Goal: Information Seeking & Learning: Learn about a topic

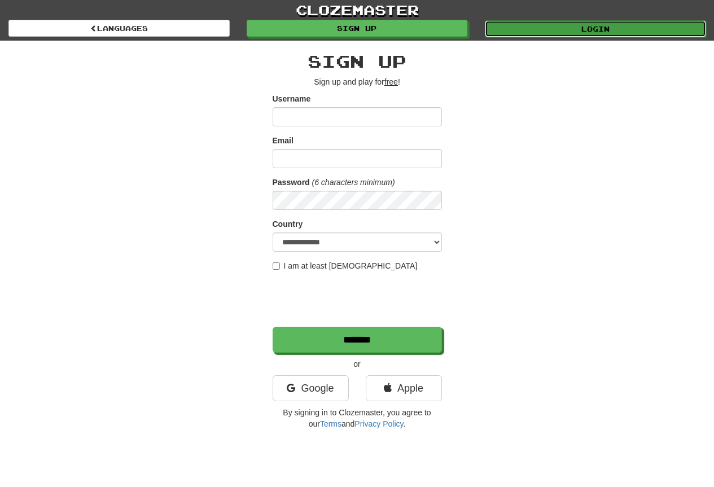
click at [494, 23] on link "Login" at bounding box center [595, 28] width 221 height 17
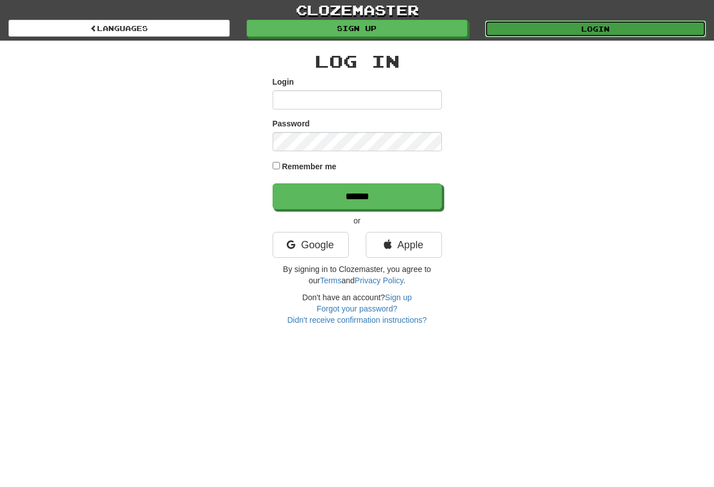
click at [566, 30] on link "Login" at bounding box center [595, 28] width 221 height 17
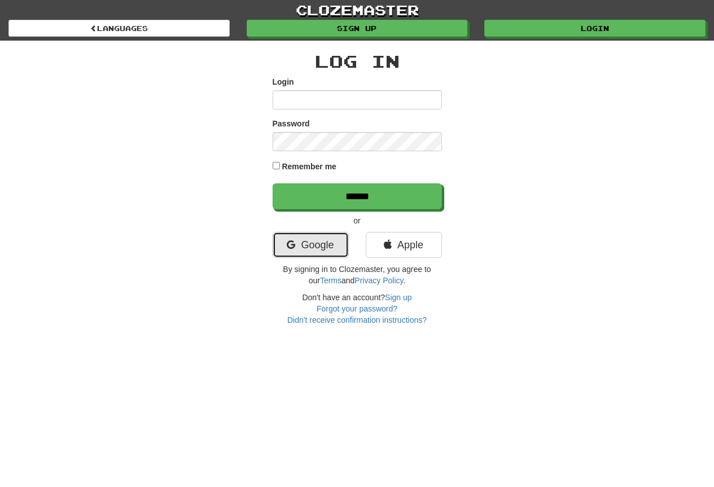
click at [306, 241] on link "Google" at bounding box center [310, 245] width 76 height 26
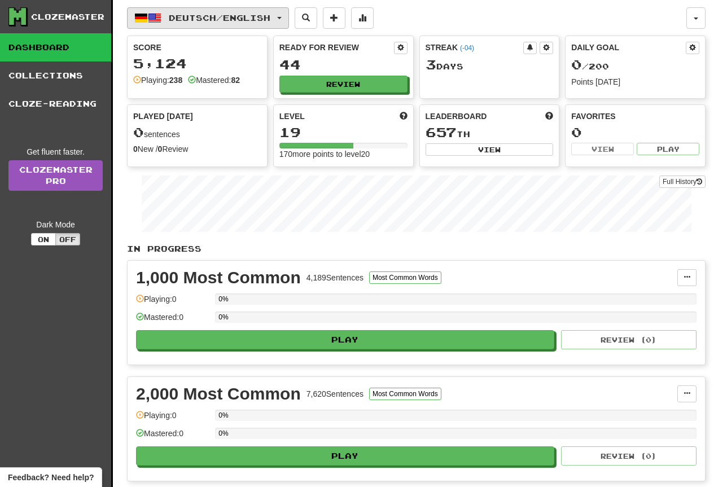
click at [236, 21] on span "Deutsch / English" at bounding box center [220, 18] width 102 height 10
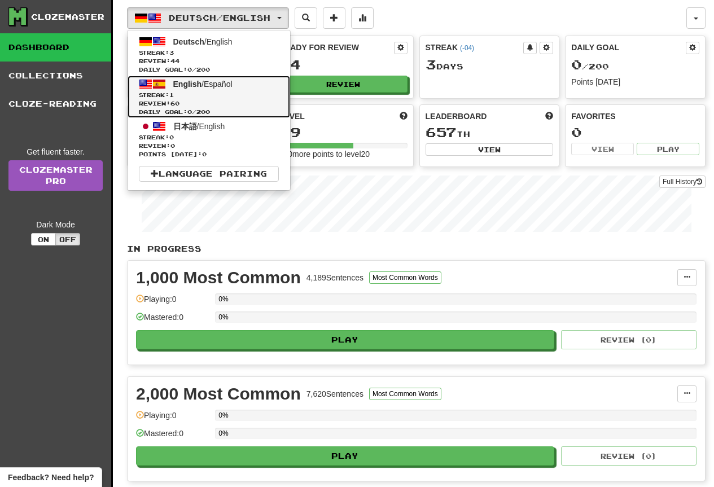
click at [162, 90] on span at bounding box center [159, 84] width 14 height 14
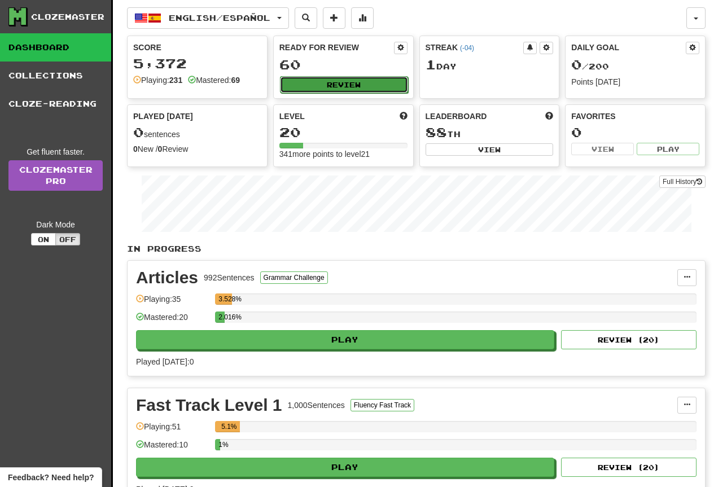
click at [344, 85] on button "Review" at bounding box center [344, 84] width 128 height 17
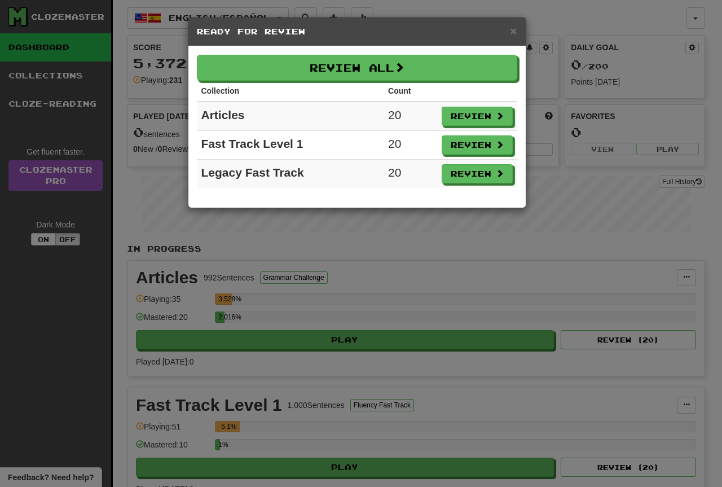
click at [434, 54] on div "Review All Collection Count Articles 20 Review Fast Track Level 1 20 Review Leg…" at bounding box center [356, 126] width 337 height 161
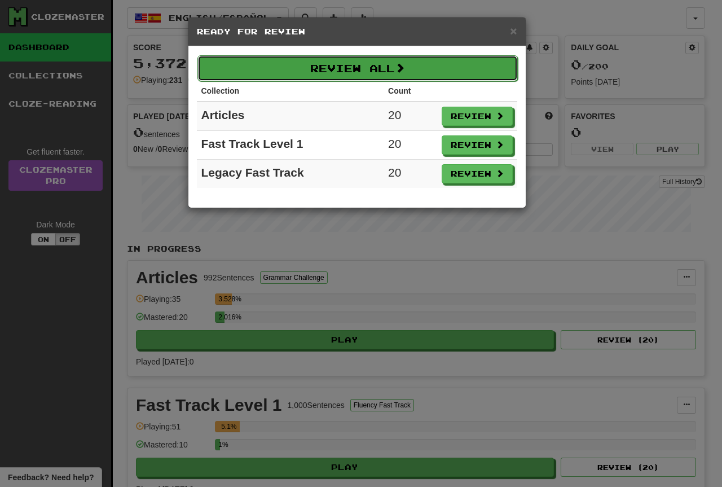
click at [454, 80] on button "Review All" at bounding box center [357, 68] width 320 height 26
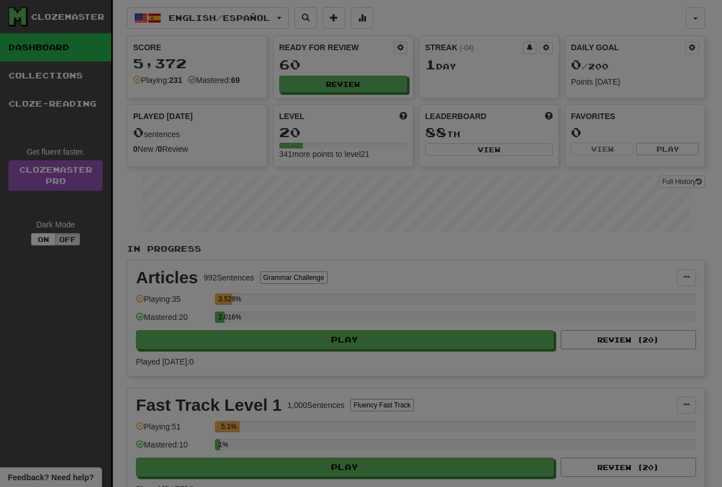
select select "**"
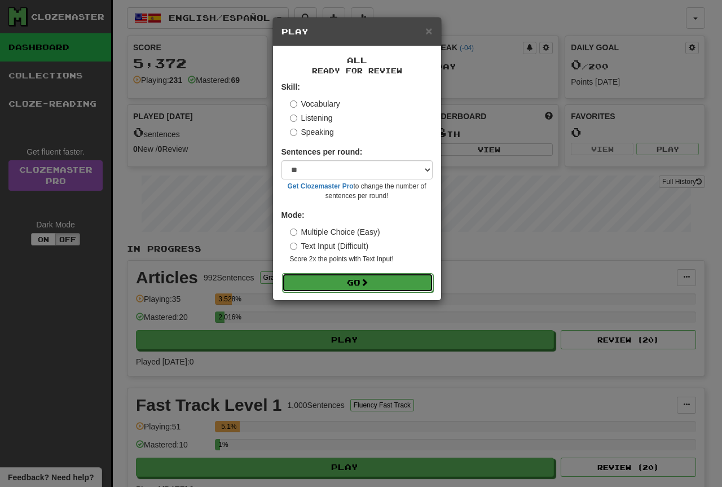
click at [392, 282] on button "Go" at bounding box center [357, 282] width 151 height 19
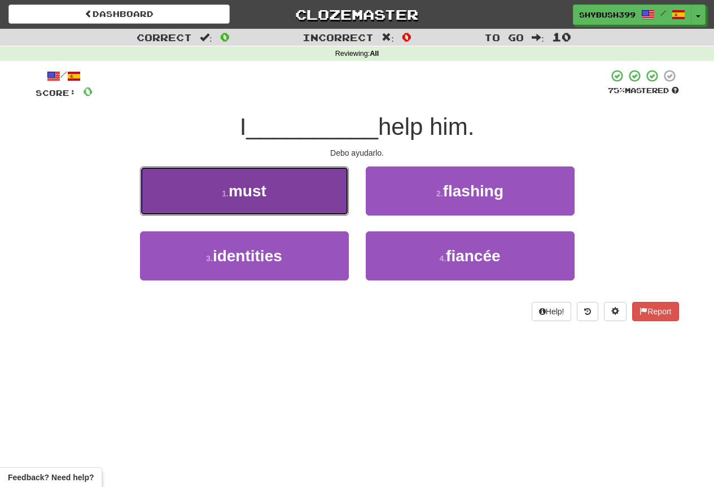
click at [305, 199] on button "1 . must" at bounding box center [244, 190] width 209 height 49
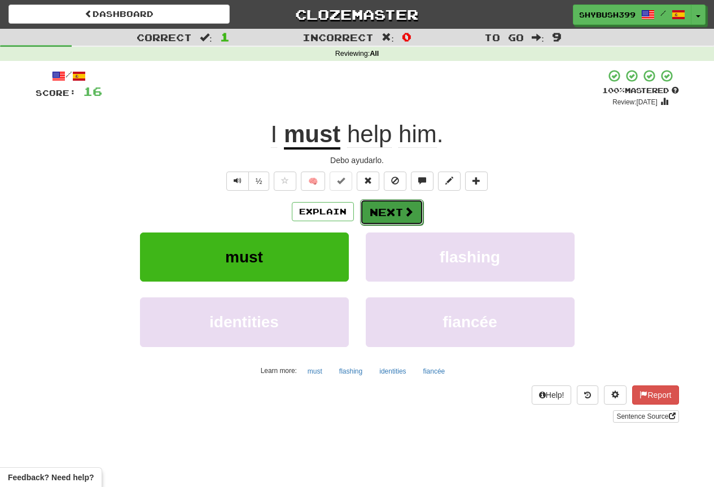
click at [375, 212] on button "Next" at bounding box center [391, 212] width 63 height 26
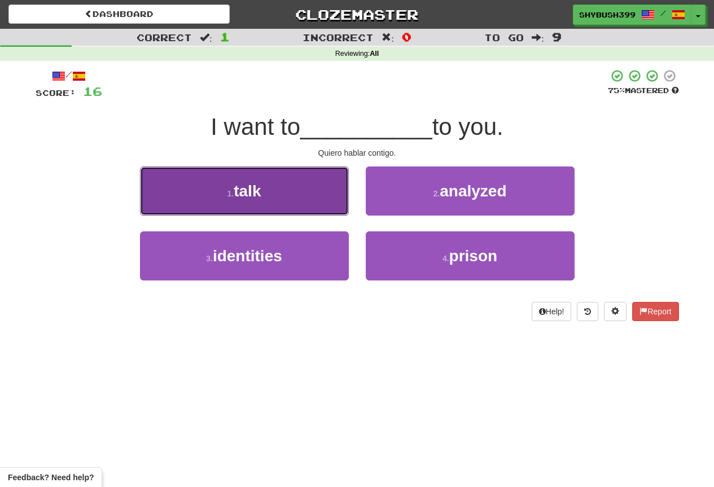
click at [331, 199] on button "1 . talk" at bounding box center [244, 190] width 209 height 49
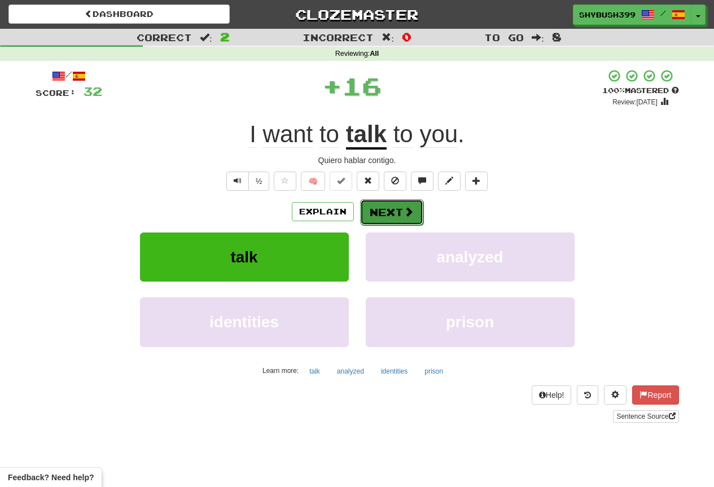
click at [396, 221] on button "Next" at bounding box center [391, 212] width 63 height 26
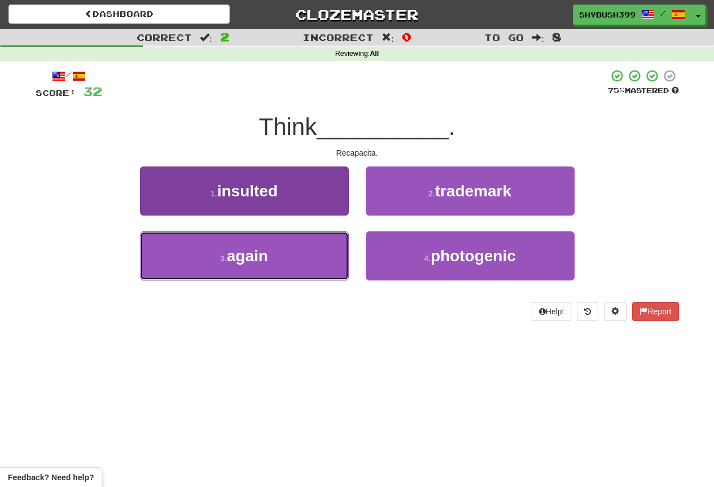
click at [237, 244] on button "3 . again" at bounding box center [244, 255] width 209 height 49
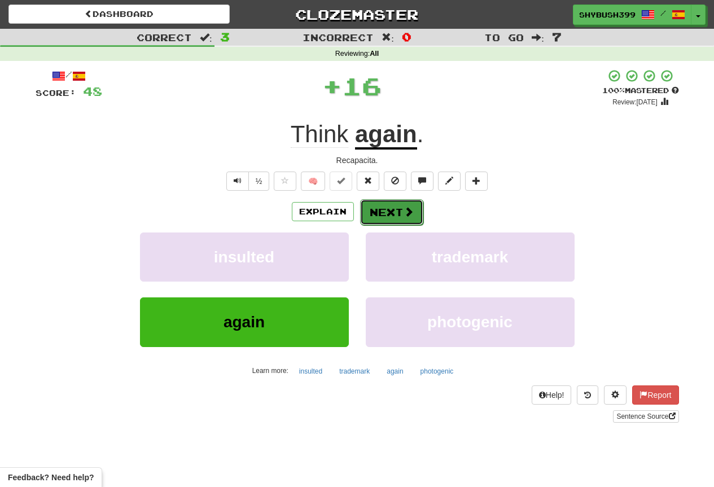
click at [399, 209] on button "Next" at bounding box center [391, 212] width 63 height 26
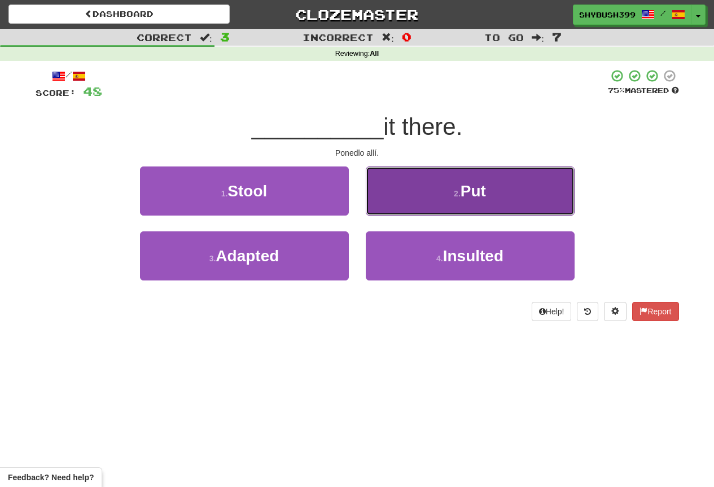
click at [382, 202] on button "2 . Put" at bounding box center [470, 190] width 209 height 49
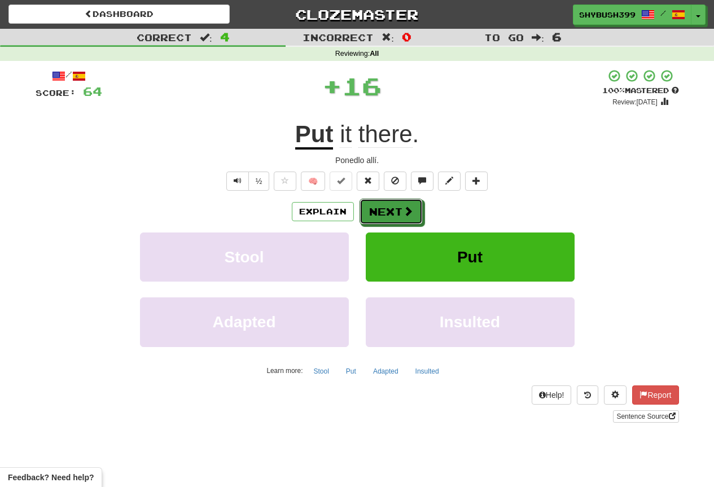
click at [382, 202] on button "Next" at bounding box center [390, 212] width 63 height 26
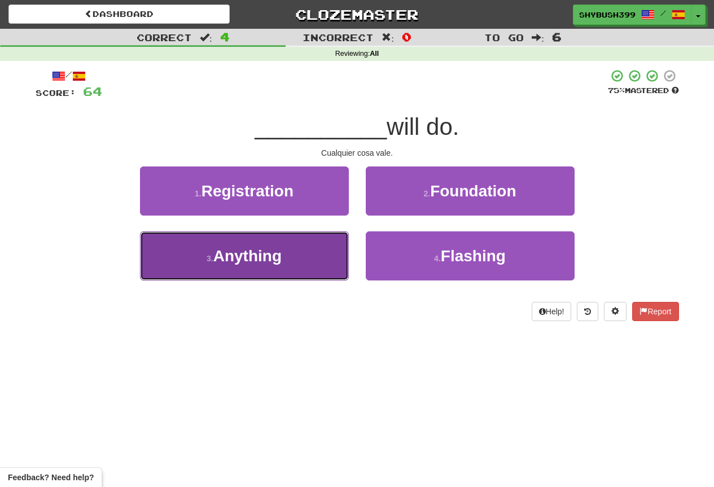
click at [282, 259] on span "Anything" at bounding box center [247, 255] width 68 height 17
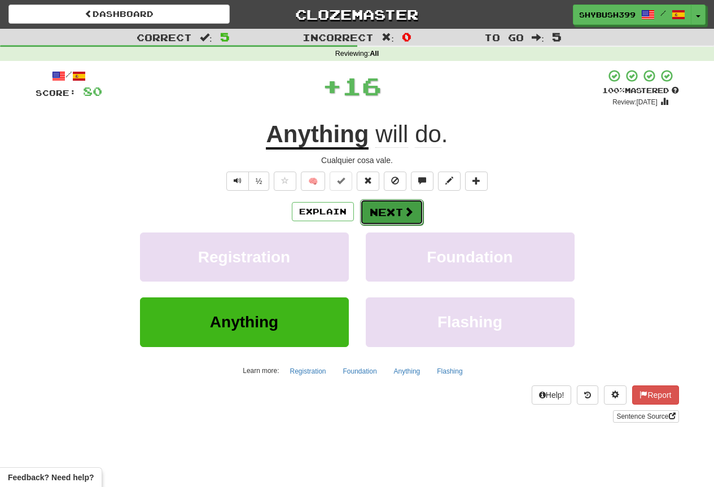
click at [397, 205] on button "Next" at bounding box center [391, 212] width 63 height 26
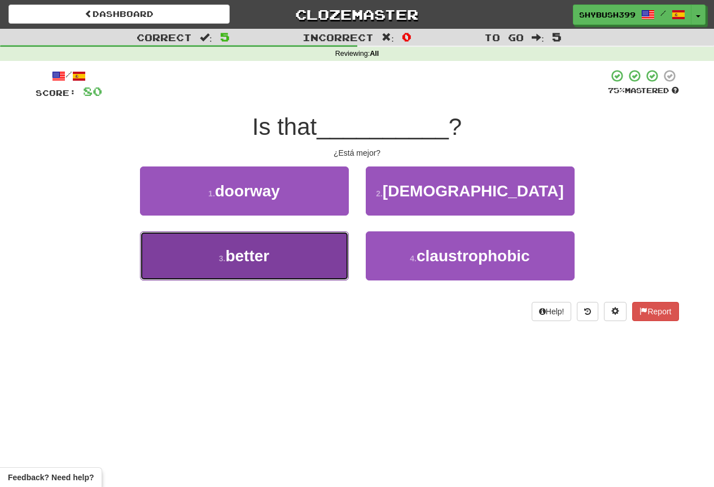
click at [242, 241] on button "3 . better" at bounding box center [244, 255] width 209 height 49
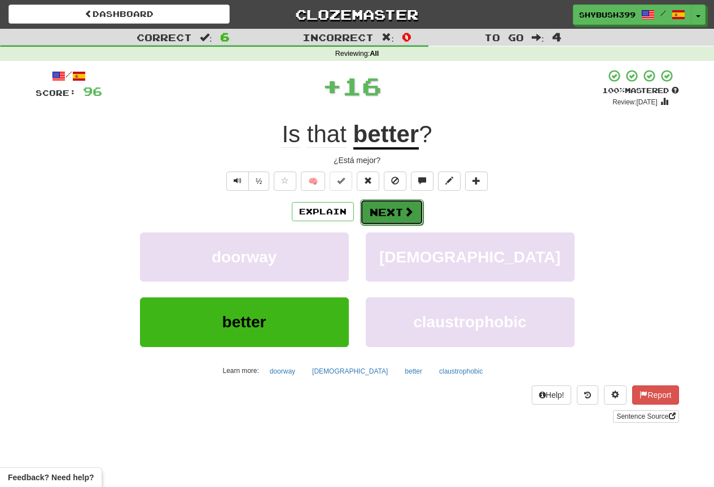
click at [392, 205] on button "Next" at bounding box center [391, 212] width 63 height 26
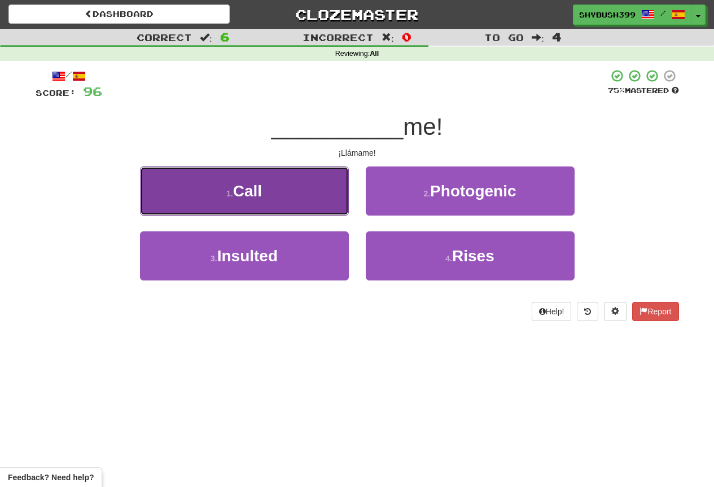
click at [328, 206] on button "1 . Call" at bounding box center [244, 190] width 209 height 49
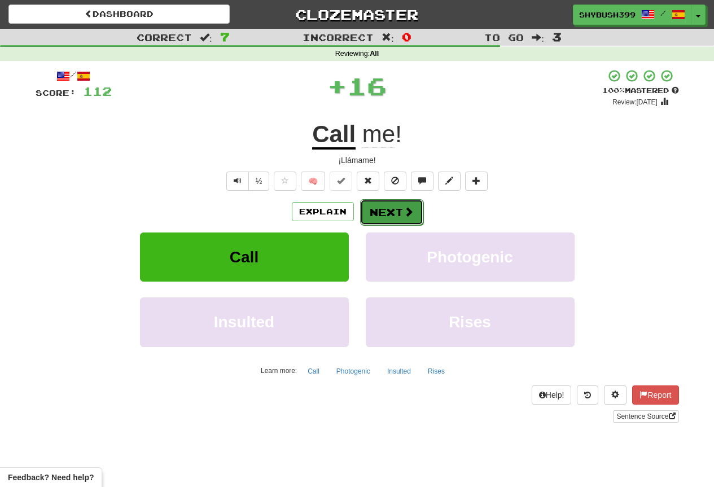
click at [390, 210] on button "Next" at bounding box center [391, 212] width 63 height 26
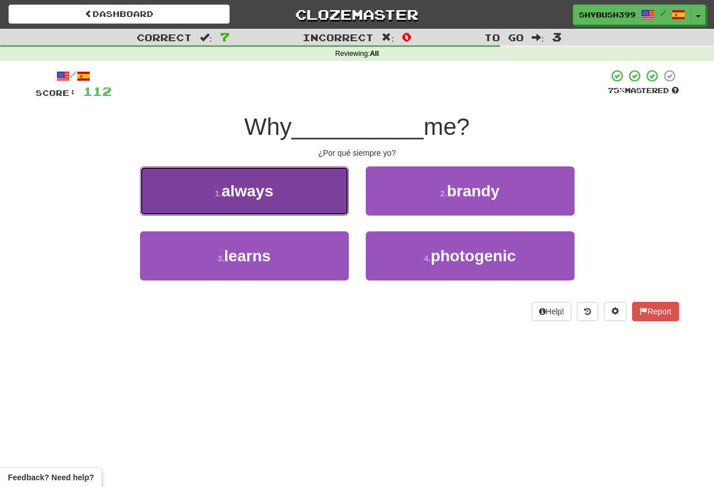
click at [321, 205] on button "1 . always" at bounding box center [244, 190] width 209 height 49
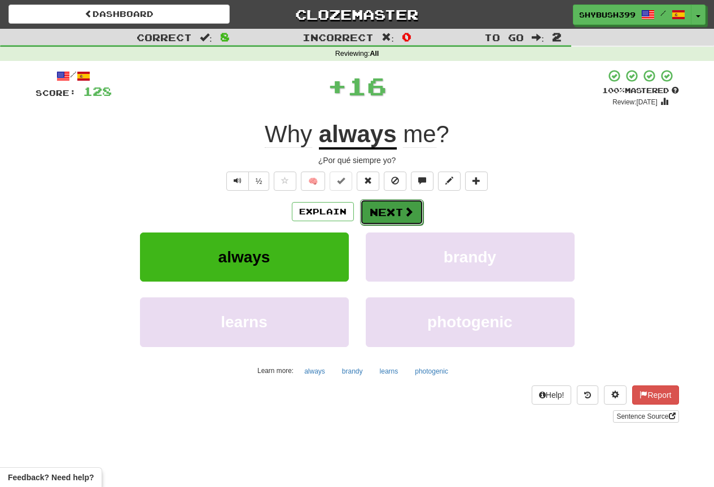
click at [408, 213] on span at bounding box center [408, 211] width 10 height 10
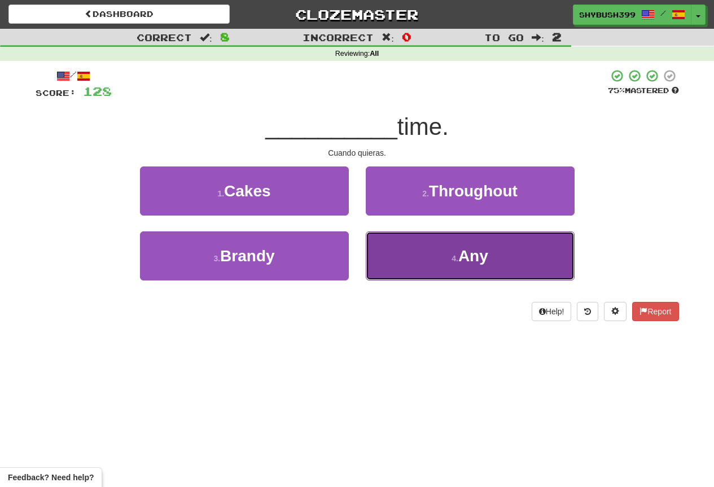
click at [406, 262] on button "4 . Any" at bounding box center [470, 255] width 209 height 49
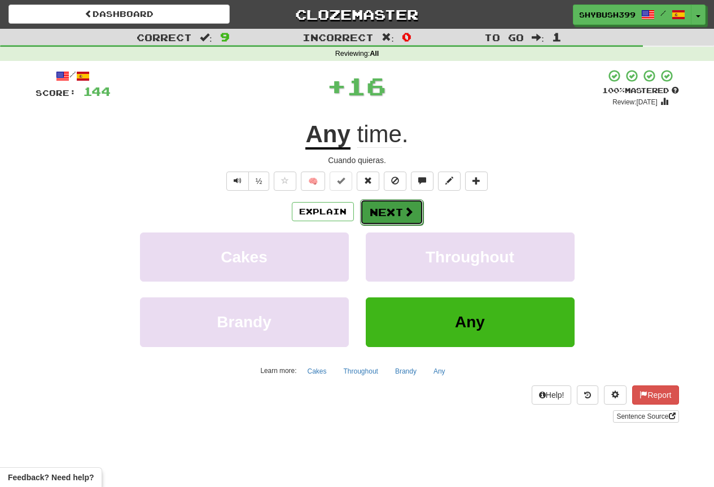
click at [400, 217] on button "Next" at bounding box center [391, 212] width 63 height 26
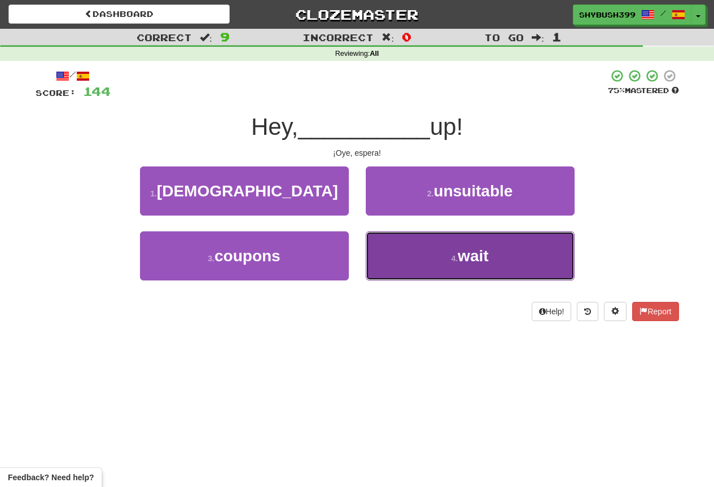
click at [437, 258] on button "4 . wait" at bounding box center [470, 255] width 209 height 49
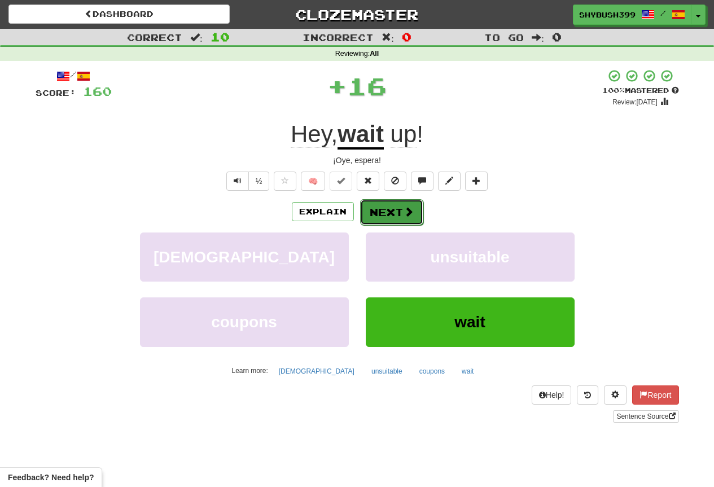
click at [399, 218] on button "Next" at bounding box center [391, 212] width 63 height 26
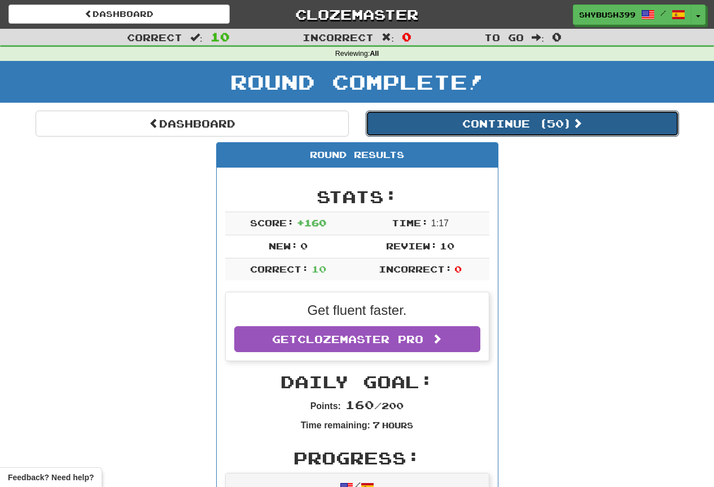
click at [603, 130] on button "Continue ( 50 )" at bounding box center [522, 124] width 313 height 26
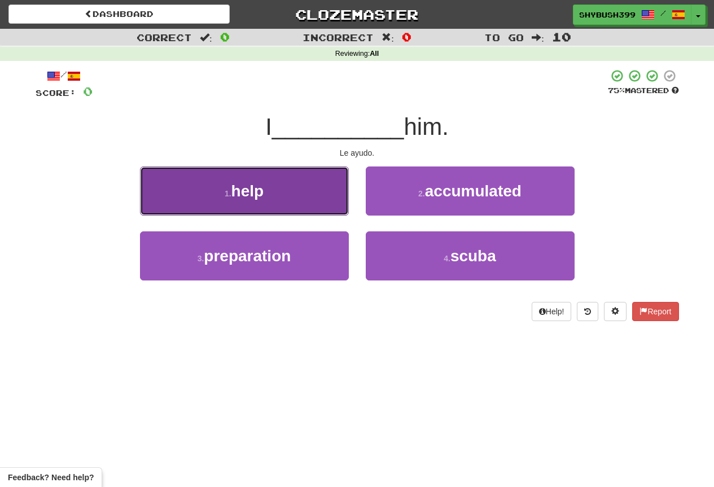
click at [260, 187] on span "help" at bounding box center [247, 190] width 33 height 17
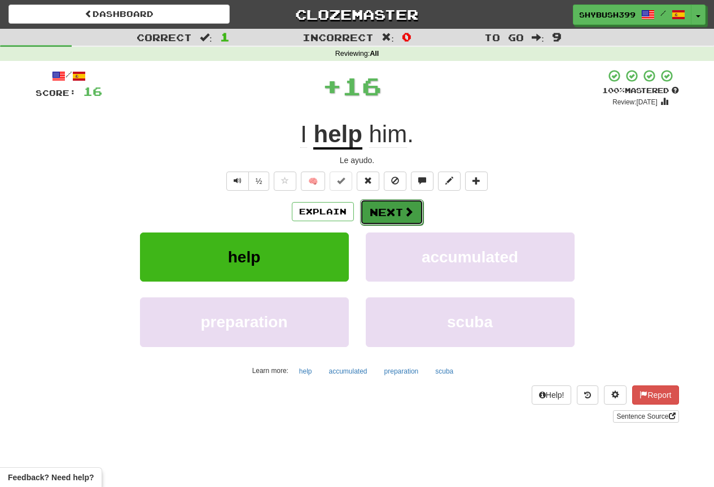
click at [403, 215] on span at bounding box center [408, 211] width 10 height 10
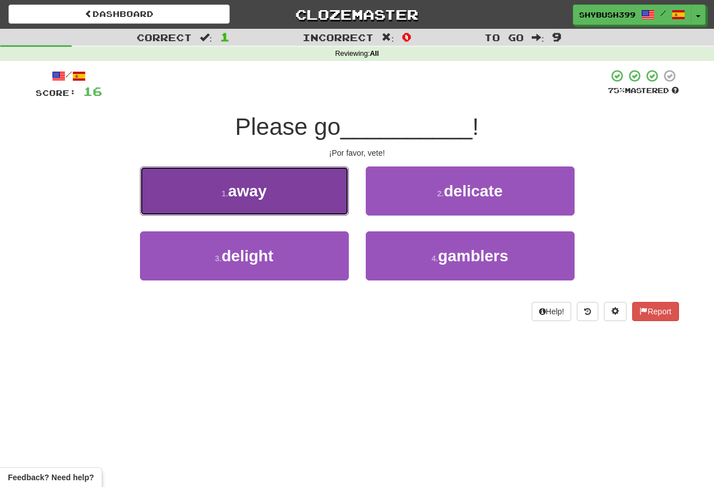
click at [253, 186] on span "away" at bounding box center [247, 190] width 39 height 17
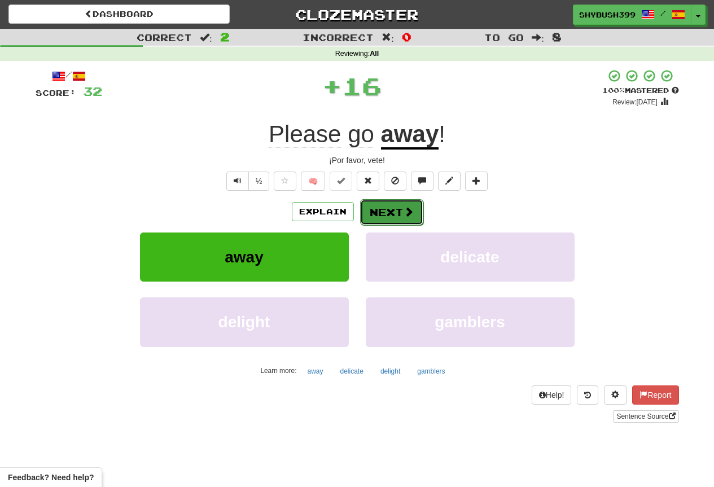
click at [382, 204] on button "Next" at bounding box center [391, 212] width 63 height 26
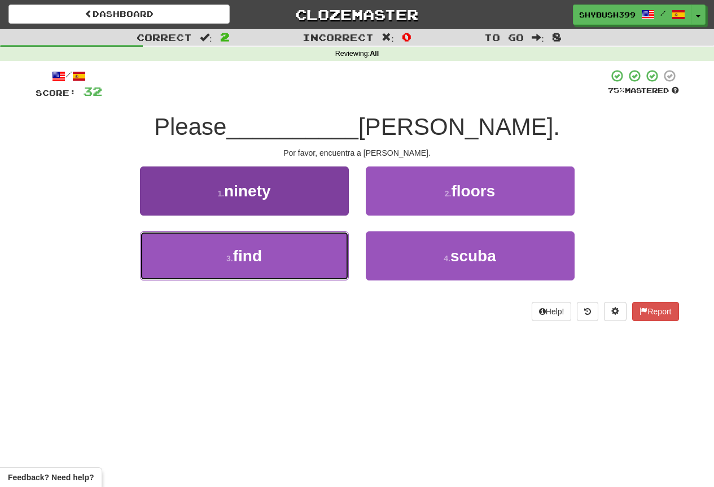
drag, startPoint x: 210, startPoint y: 247, endPoint x: 216, endPoint y: 247, distance: 6.2
click at [212, 247] on button "3 . find" at bounding box center [244, 255] width 209 height 49
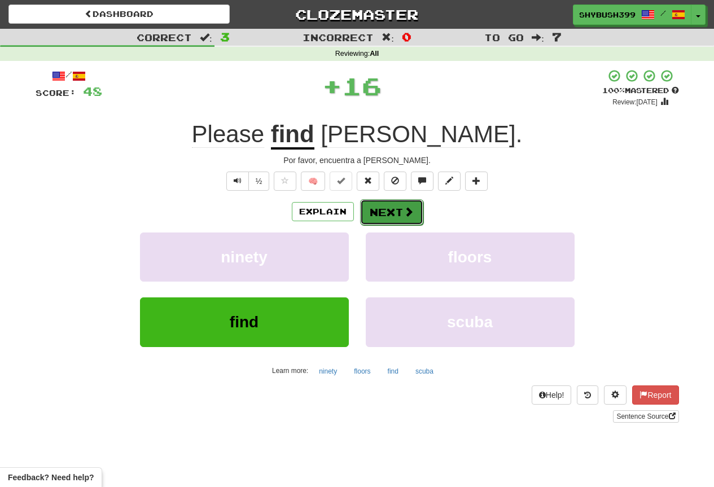
click at [407, 217] on span at bounding box center [408, 211] width 10 height 10
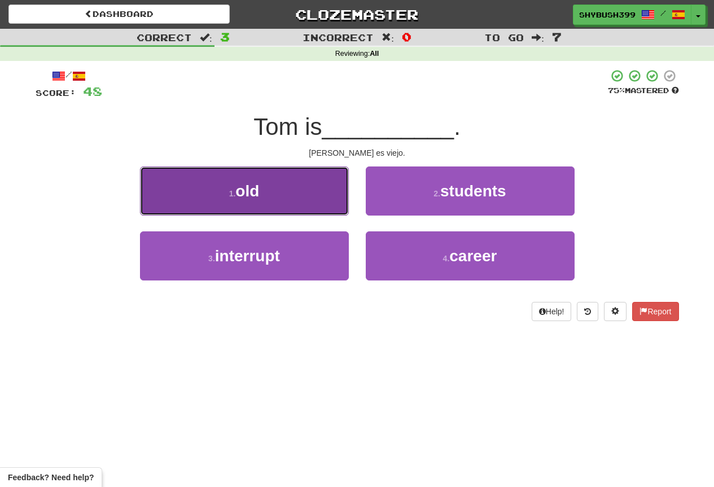
click at [324, 192] on button "1 . old" at bounding box center [244, 190] width 209 height 49
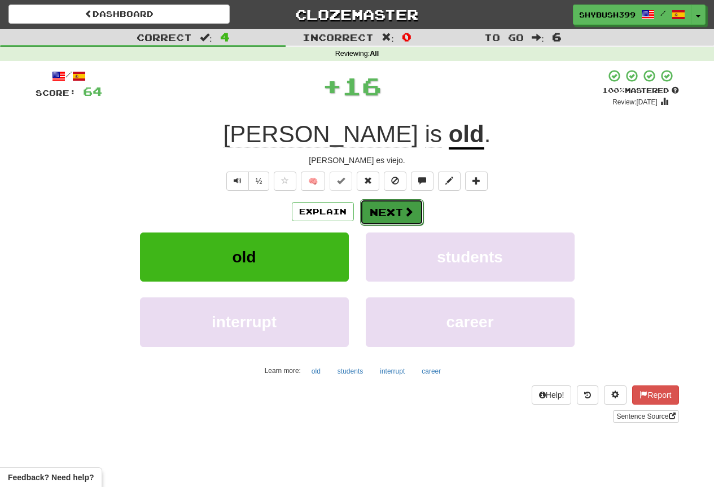
click at [397, 220] on button "Next" at bounding box center [391, 212] width 63 height 26
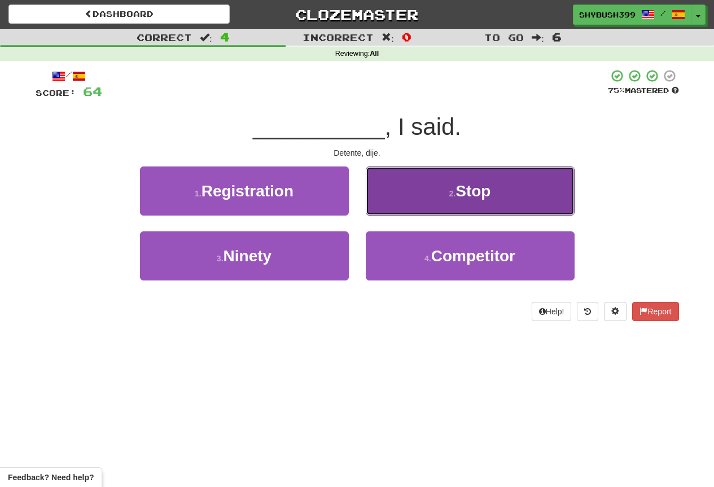
click at [441, 192] on button "2 . Stop" at bounding box center [470, 190] width 209 height 49
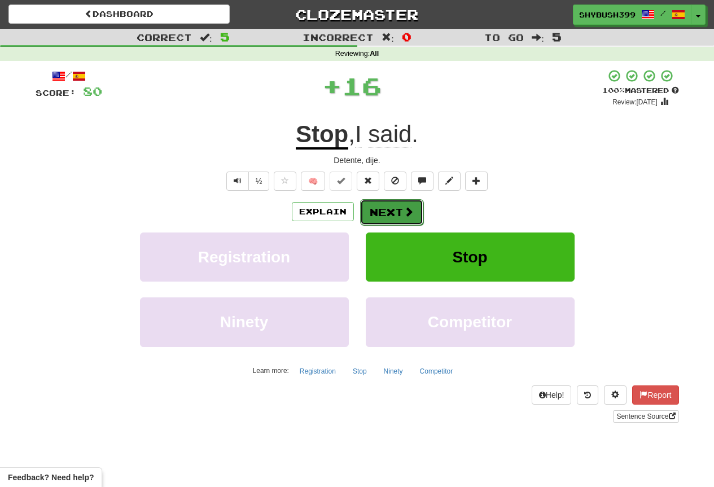
click at [408, 217] on span at bounding box center [408, 211] width 10 height 10
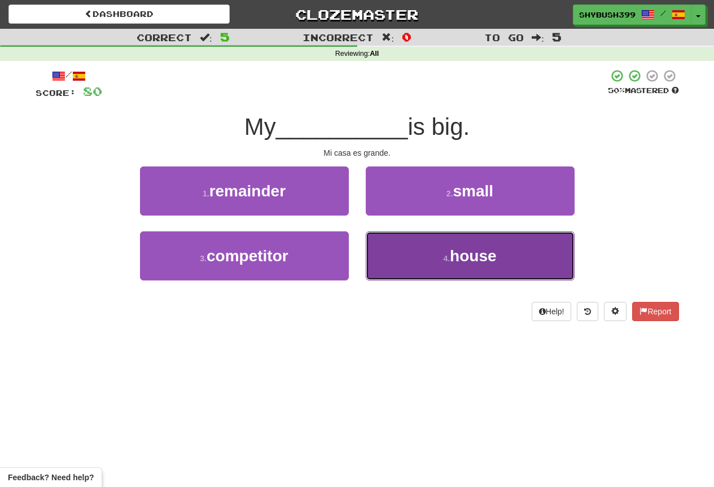
click at [458, 243] on button "4 . house" at bounding box center [470, 255] width 209 height 49
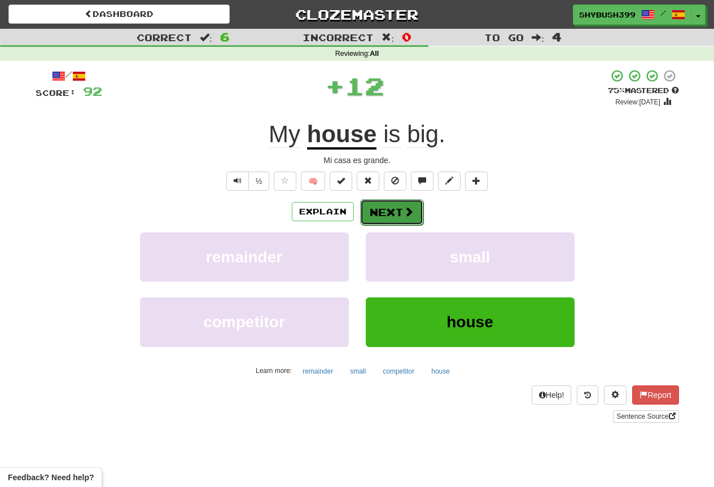
click at [386, 208] on button "Next" at bounding box center [391, 212] width 63 height 26
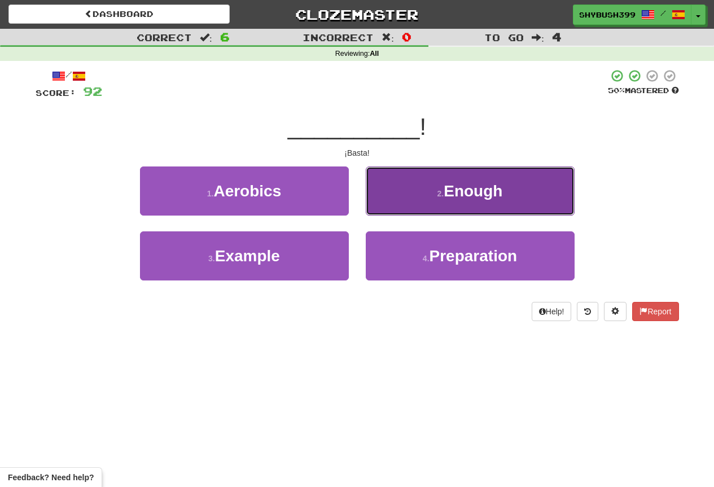
click at [472, 185] on span "Enough" at bounding box center [472, 190] width 59 height 17
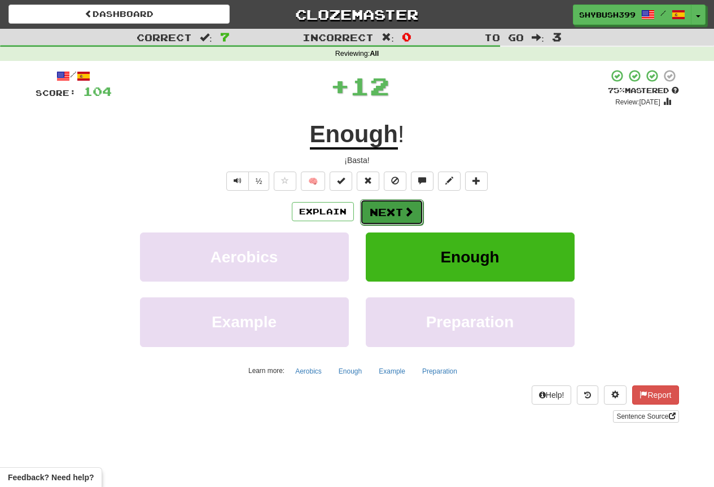
click at [370, 200] on button "Next" at bounding box center [391, 212] width 63 height 26
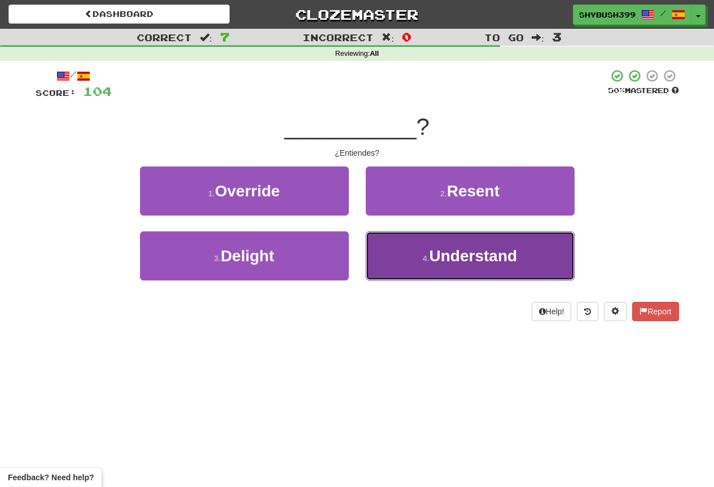
click at [399, 246] on button "4 . Understand" at bounding box center [470, 255] width 209 height 49
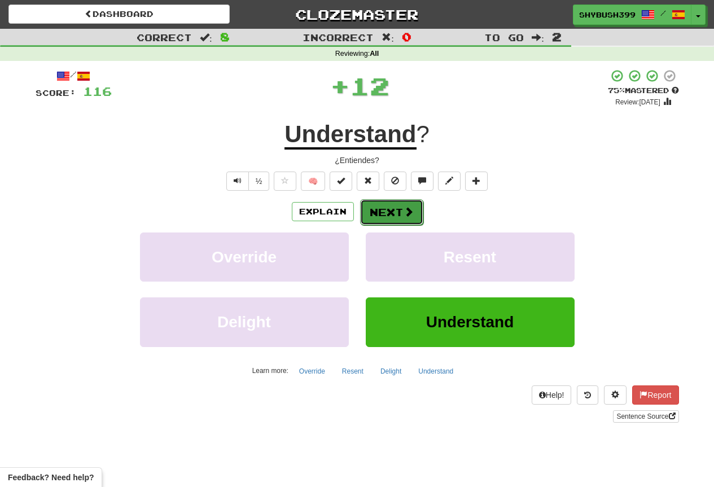
click at [391, 208] on button "Next" at bounding box center [391, 212] width 63 height 26
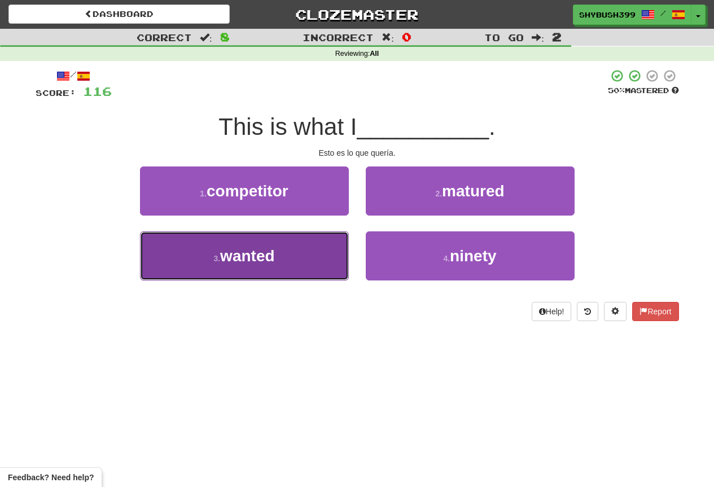
drag, startPoint x: 305, startPoint y: 245, endPoint x: 318, endPoint y: 248, distance: 12.6
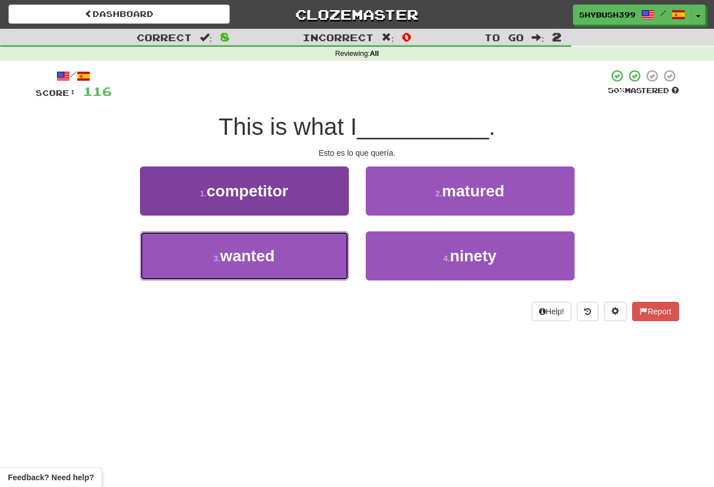
click at [306, 245] on button "3 . wanted" at bounding box center [244, 255] width 209 height 49
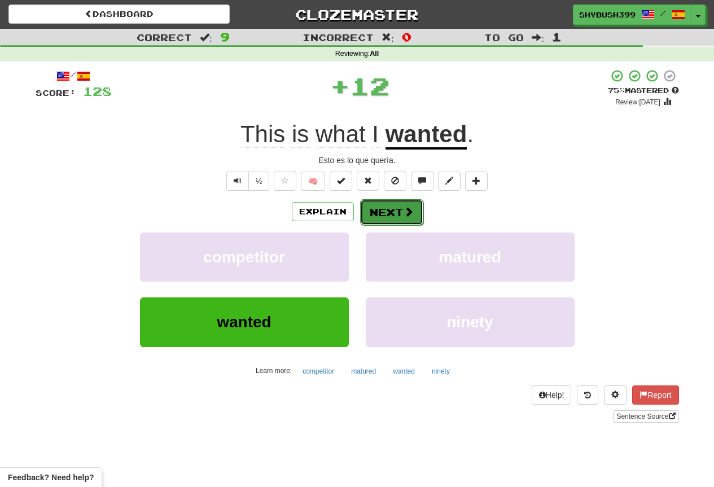
click at [397, 210] on button "Next" at bounding box center [391, 212] width 63 height 26
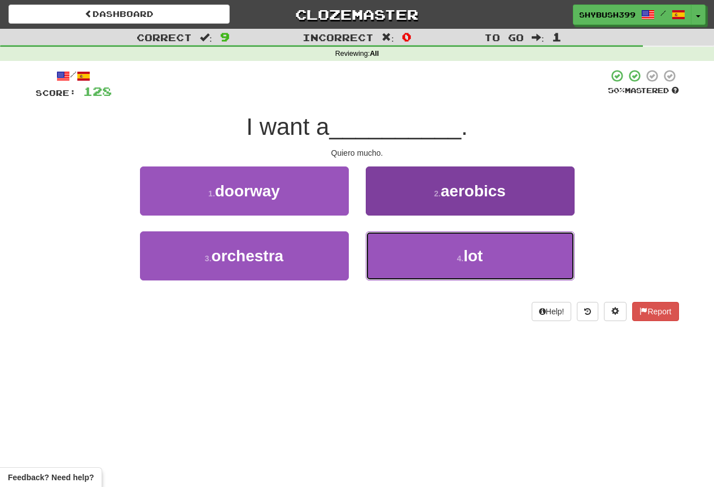
drag, startPoint x: 390, startPoint y: 260, endPoint x: 390, endPoint y: 253, distance: 6.8
click at [390, 258] on button "4 . lot" at bounding box center [470, 255] width 209 height 49
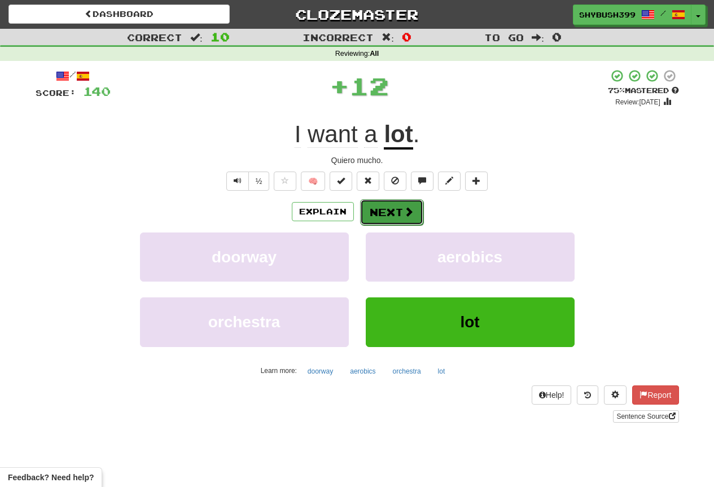
click at [394, 213] on button "Next" at bounding box center [391, 212] width 63 height 26
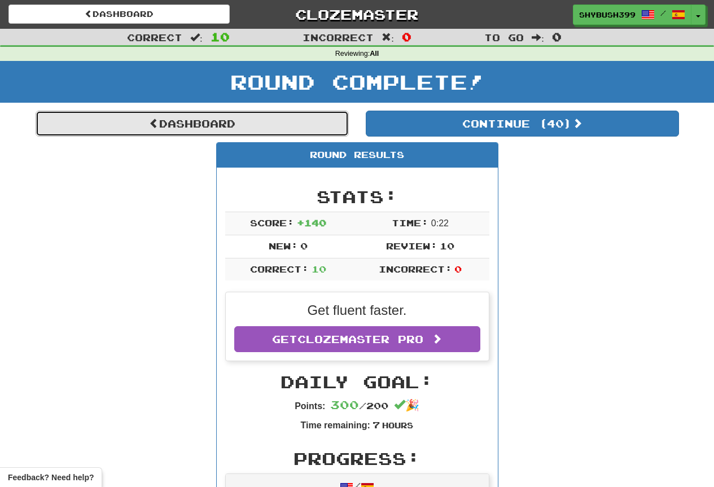
click at [279, 129] on link "Dashboard" at bounding box center [192, 124] width 313 height 26
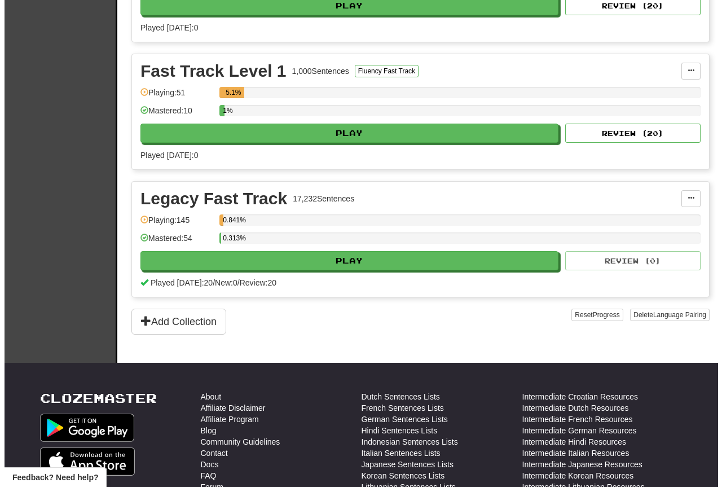
scroll to position [451, 0]
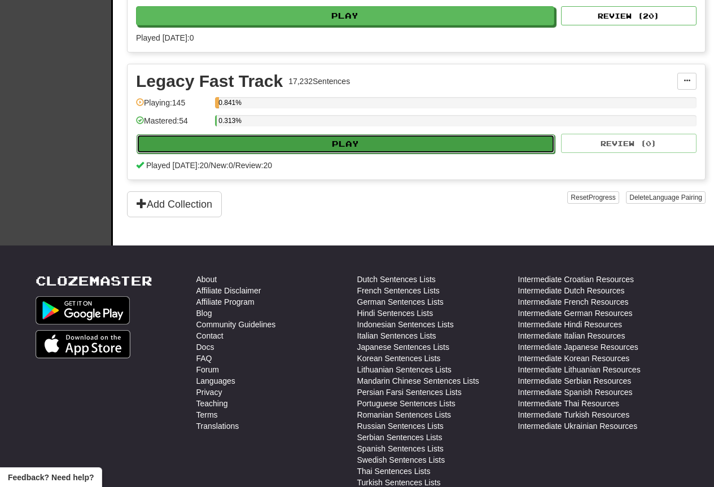
click at [377, 145] on button "Play" at bounding box center [346, 143] width 418 height 19
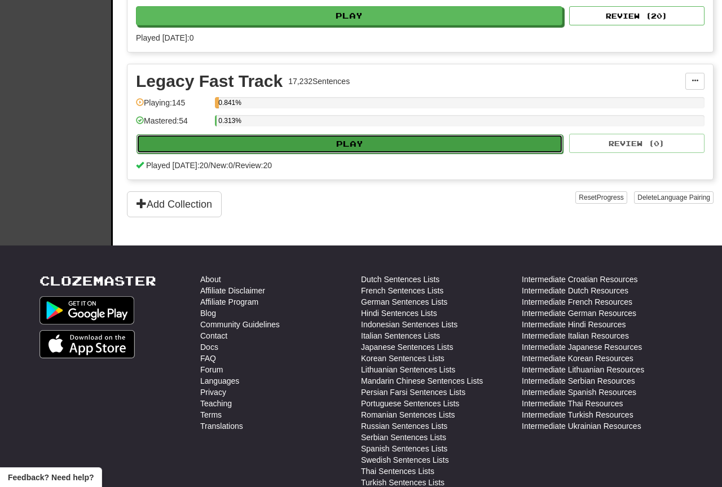
select select "**"
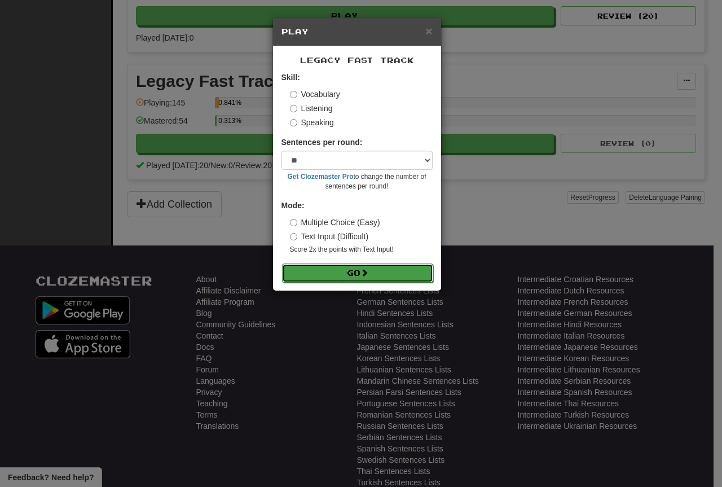
click at [327, 278] on button "Go" at bounding box center [357, 272] width 151 height 19
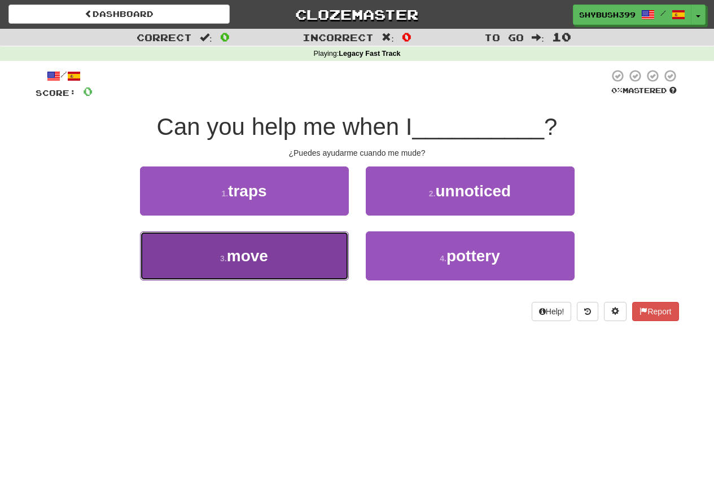
click at [284, 240] on button "3 . move" at bounding box center [244, 255] width 209 height 49
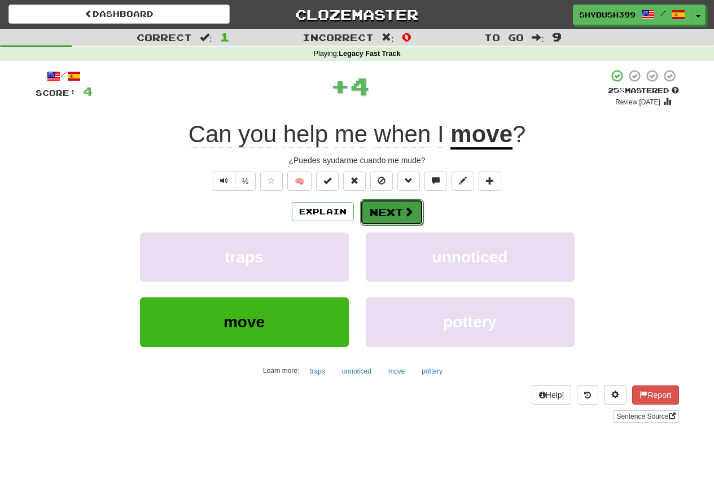
click at [400, 215] on button "Next" at bounding box center [391, 212] width 63 height 26
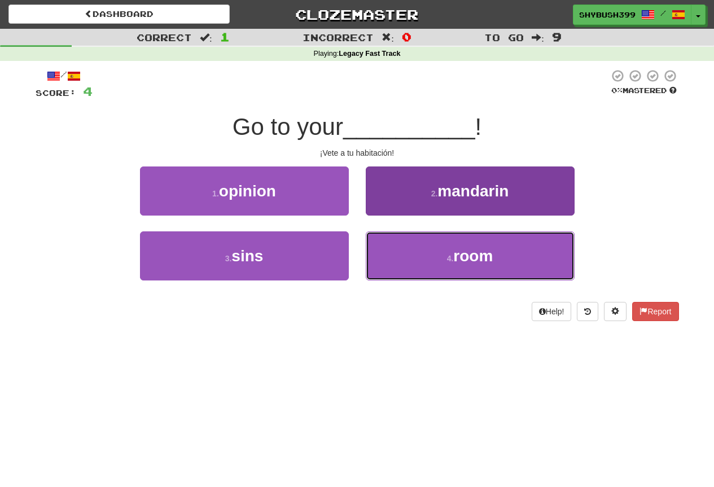
click at [404, 272] on button "4 . room" at bounding box center [470, 255] width 209 height 49
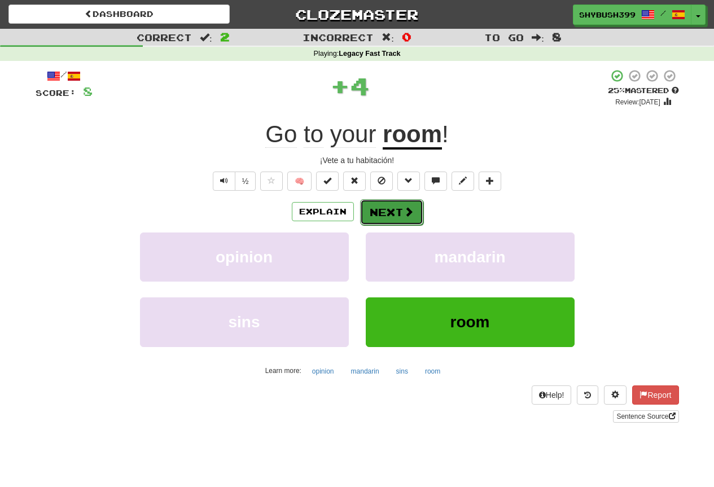
click at [404, 206] on span at bounding box center [408, 211] width 10 height 10
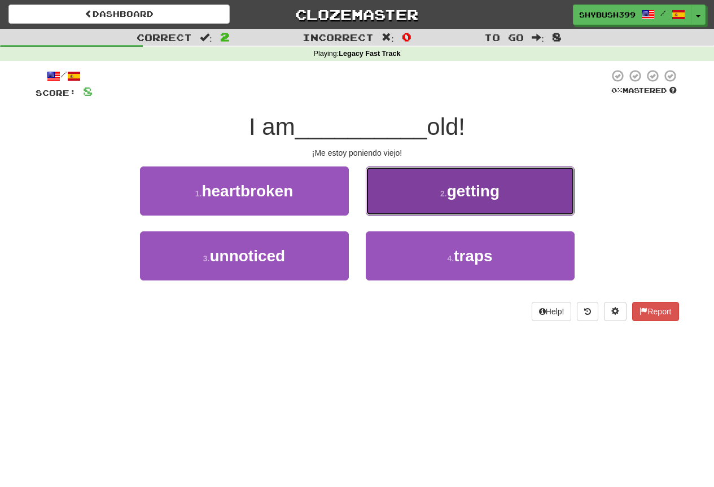
click at [505, 174] on button "2 . getting" at bounding box center [470, 190] width 209 height 49
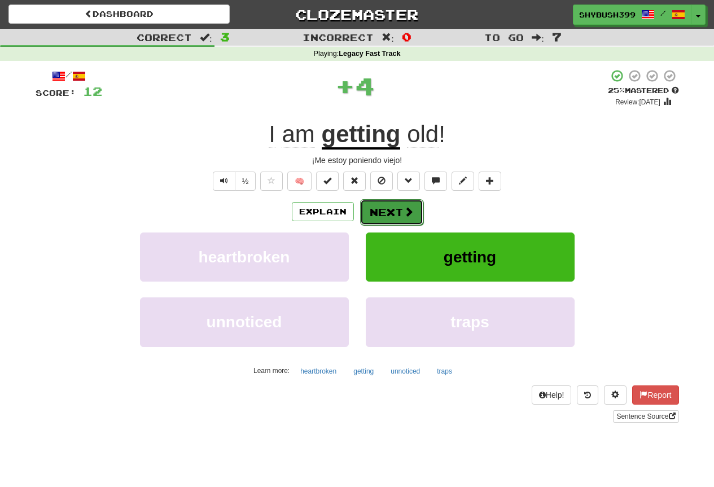
click at [412, 207] on span at bounding box center [408, 211] width 10 height 10
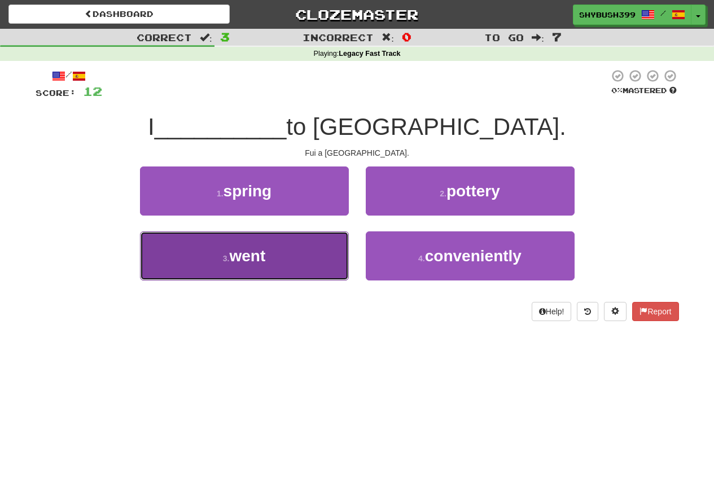
click at [323, 254] on button "3 . went" at bounding box center [244, 255] width 209 height 49
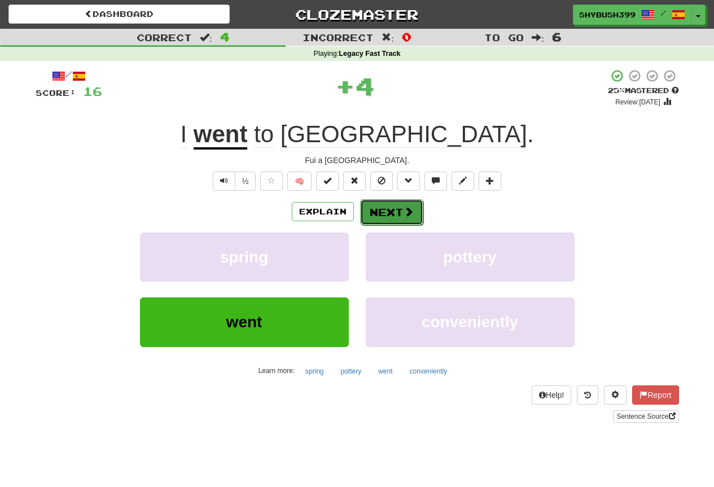
click at [391, 200] on button "Next" at bounding box center [391, 212] width 63 height 26
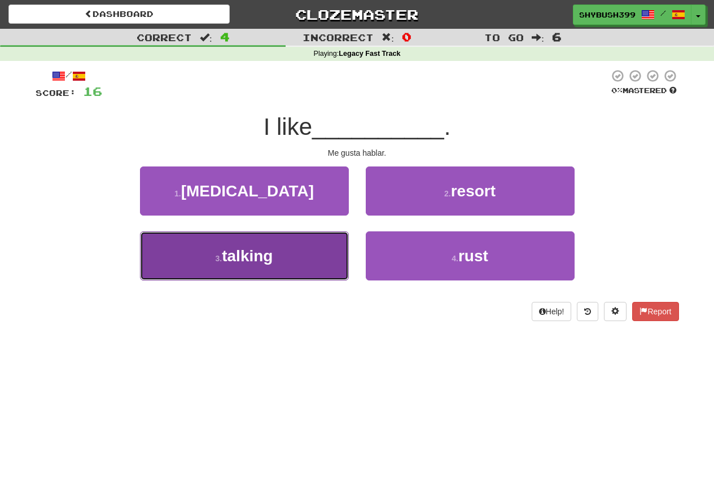
click at [320, 268] on button "3 . talking" at bounding box center [244, 255] width 209 height 49
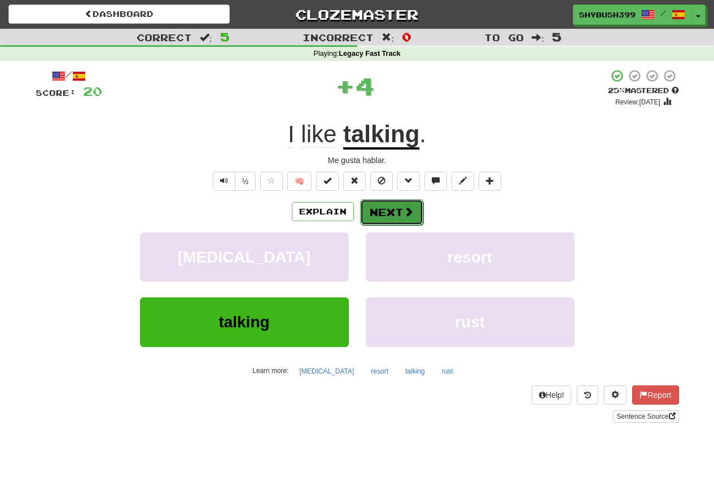
click at [395, 215] on button "Next" at bounding box center [391, 212] width 63 height 26
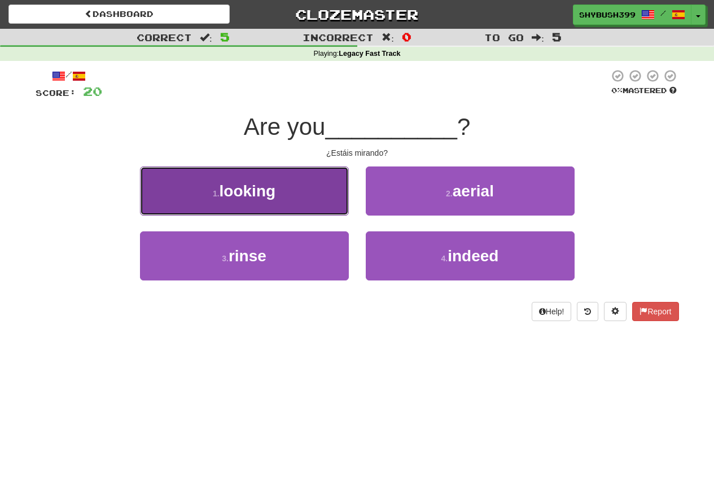
click at [327, 182] on button "1 . looking" at bounding box center [244, 190] width 209 height 49
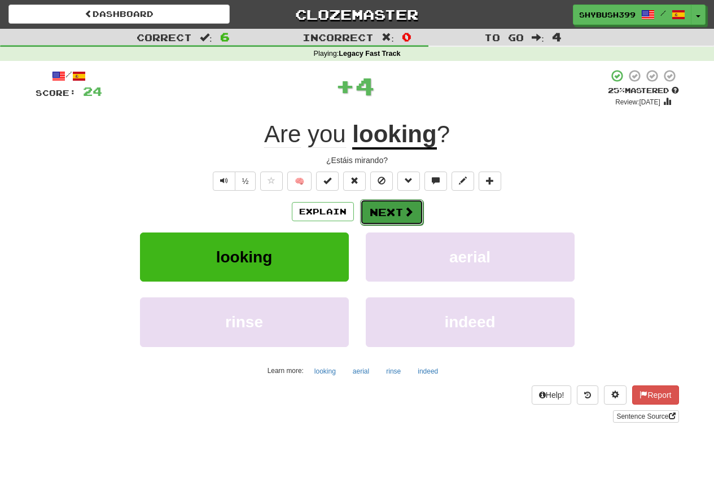
click at [387, 212] on button "Next" at bounding box center [391, 212] width 63 height 26
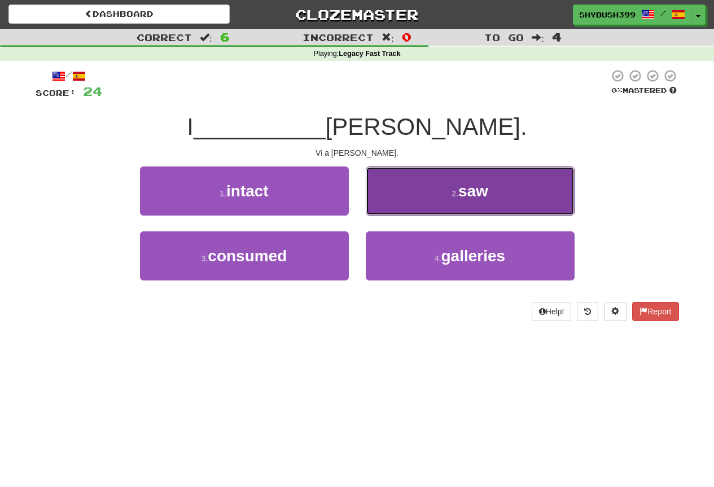
click at [398, 200] on button "2 . saw" at bounding box center [470, 190] width 209 height 49
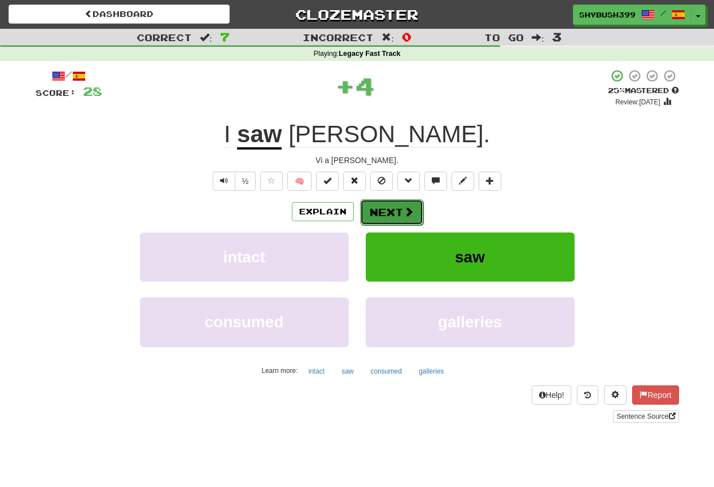
click at [399, 200] on button "Next" at bounding box center [391, 212] width 63 height 26
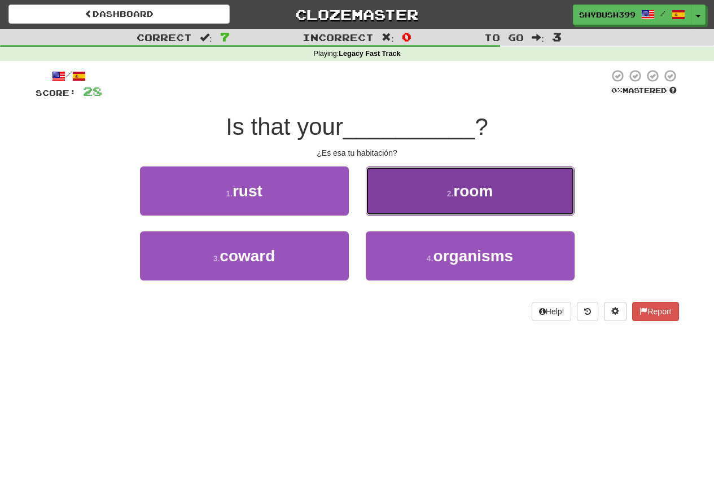
click at [481, 188] on span "room" at bounding box center [472, 190] width 39 height 17
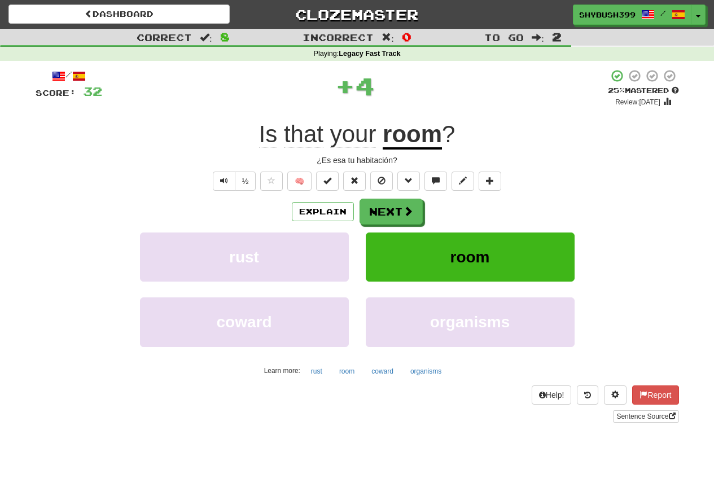
click at [404, 196] on div "/ Score: 32 + 4 25 % Mastered Review: 2025-08-21 Is that your room ? ¿Es esa tu…" at bounding box center [357, 246] width 643 height 354
click at [400, 217] on button "Next" at bounding box center [391, 212] width 63 height 26
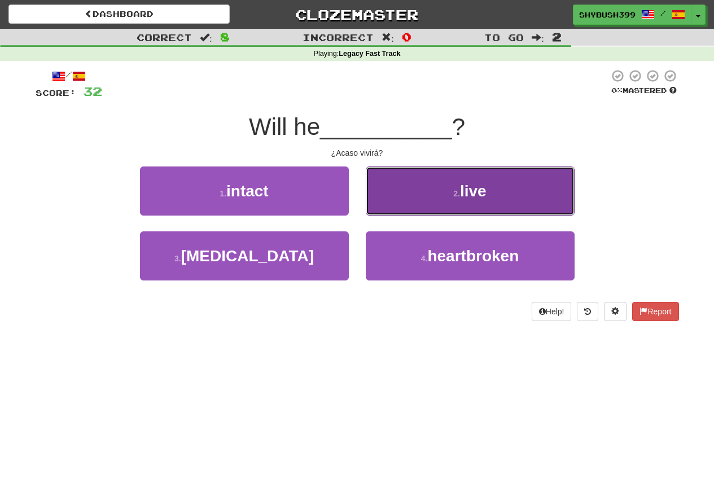
click at [492, 183] on button "2 . live" at bounding box center [470, 190] width 209 height 49
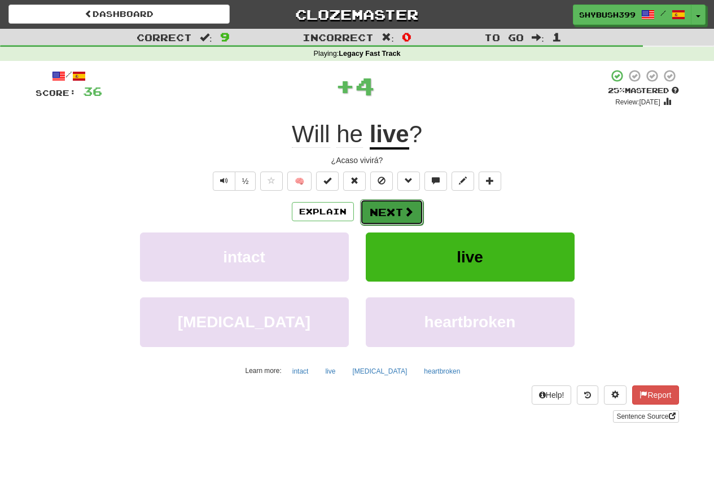
click at [395, 209] on button "Next" at bounding box center [391, 212] width 63 height 26
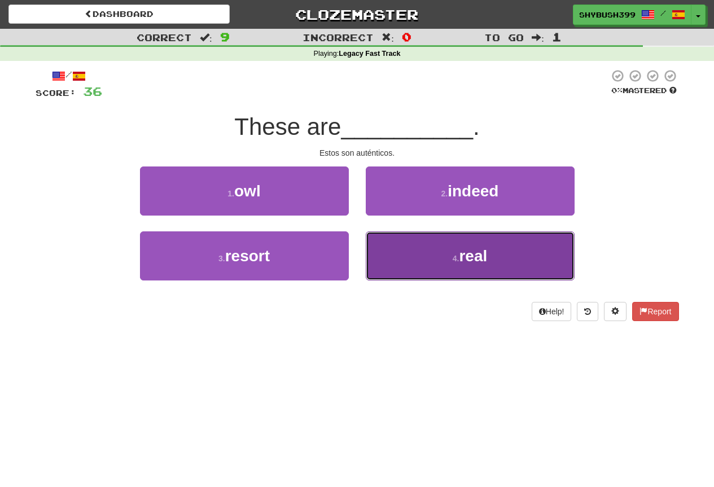
click at [451, 267] on button "4 . real" at bounding box center [470, 255] width 209 height 49
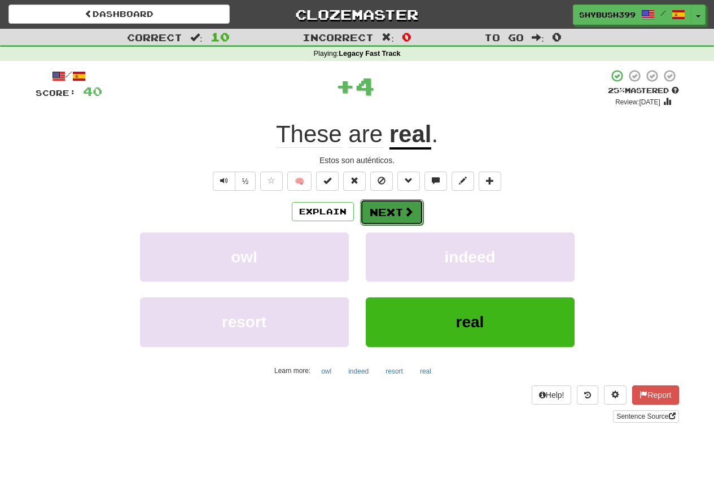
click at [395, 204] on button "Next" at bounding box center [391, 212] width 63 height 26
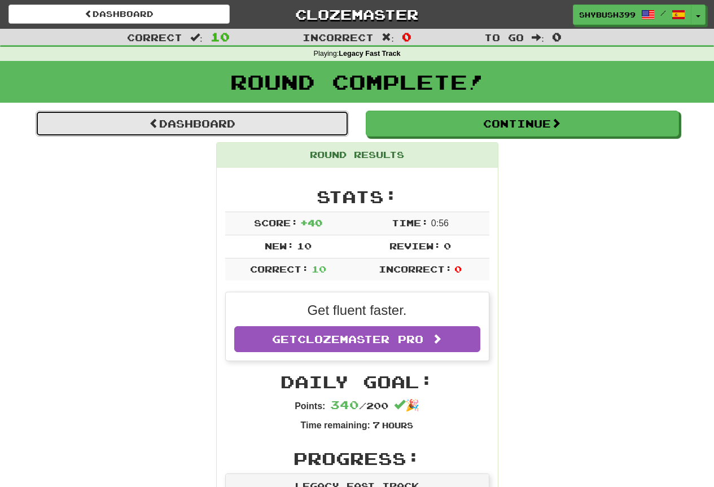
click at [229, 117] on link "Dashboard" at bounding box center [192, 124] width 313 height 26
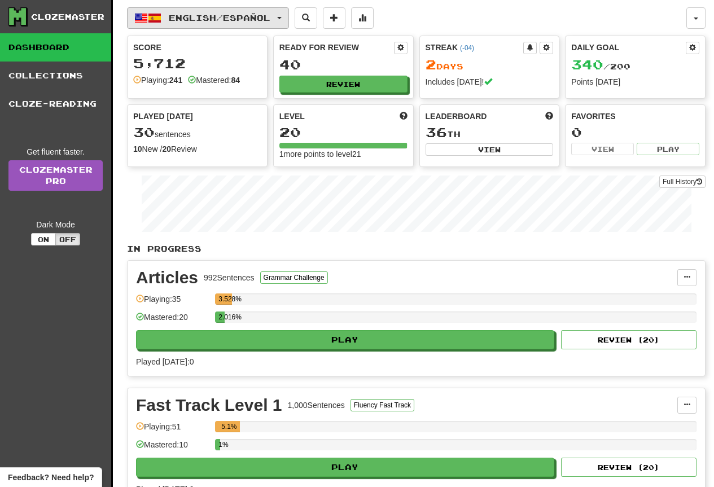
click at [269, 16] on span "English / Español" at bounding box center [220, 18] width 102 height 10
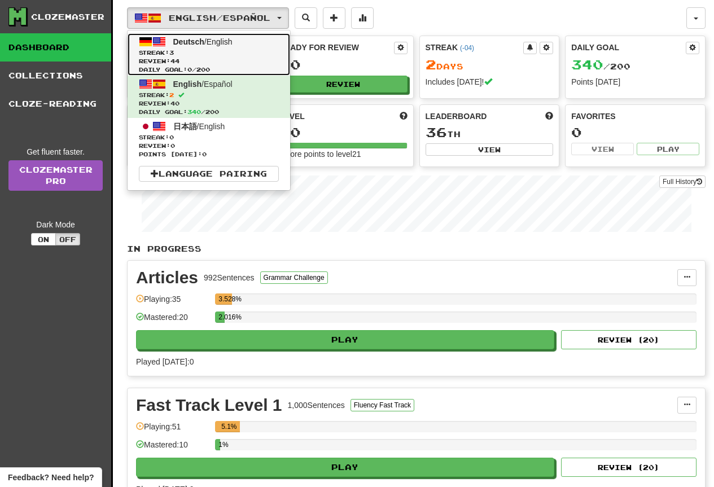
click at [210, 58] on span "Review: 44" at bounding box center [209, 61] width 140 height 8
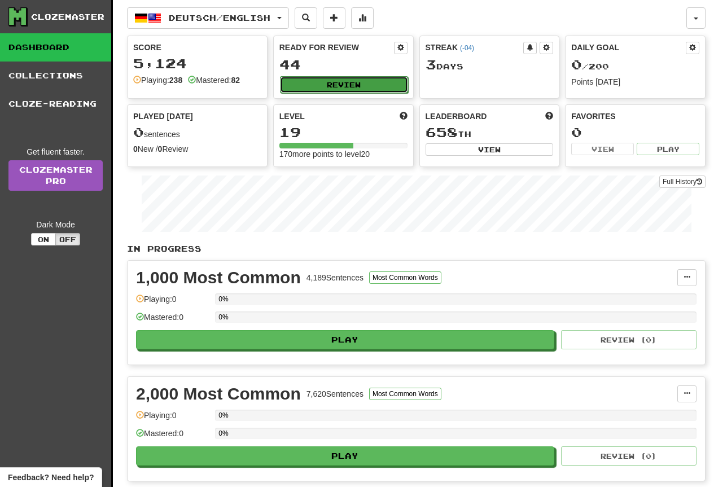
click at [382, 91] on button "Review" at bounding box center [344, 84] width 128 height 17
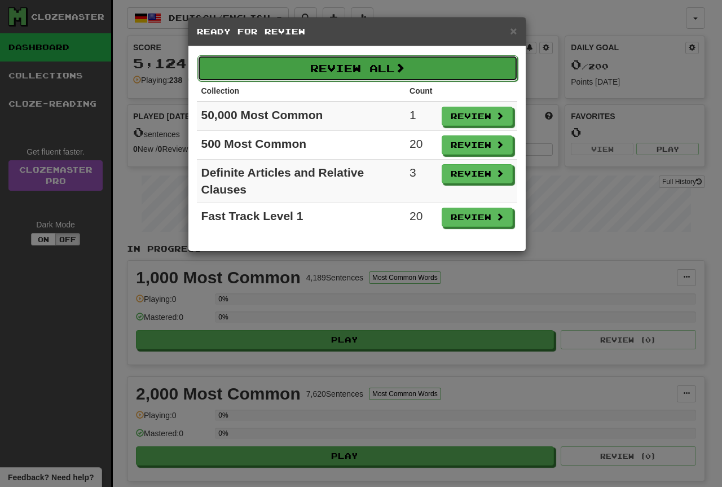
click at [456, 56] on button "Review All" at bounding box center [357, 68] width 320 height 26
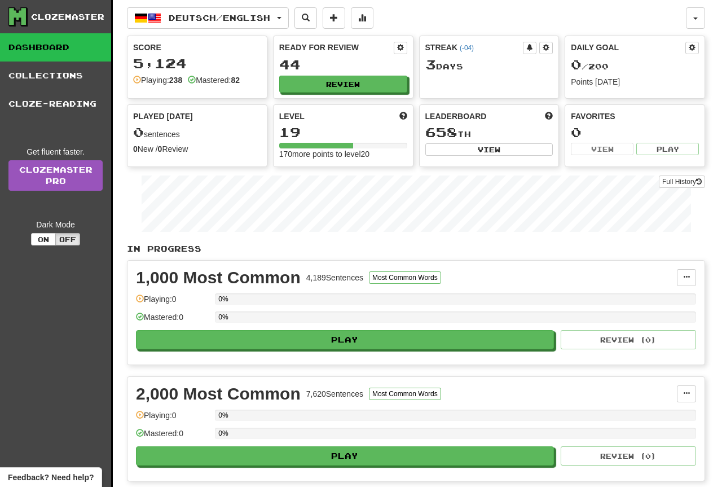
select select "**"
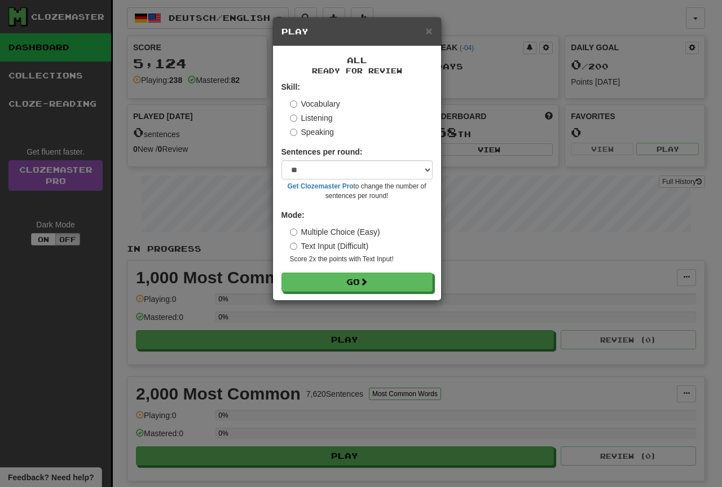
click at [359, 292] on div "All Ready for Review Skill: Vocabulary Listening Speaking Sentences per round: …" at bounding box center [357, 173] width 168 height 254
click at [368, 275] on button "Go" at bounding box center [357, 282] width 151 height 19
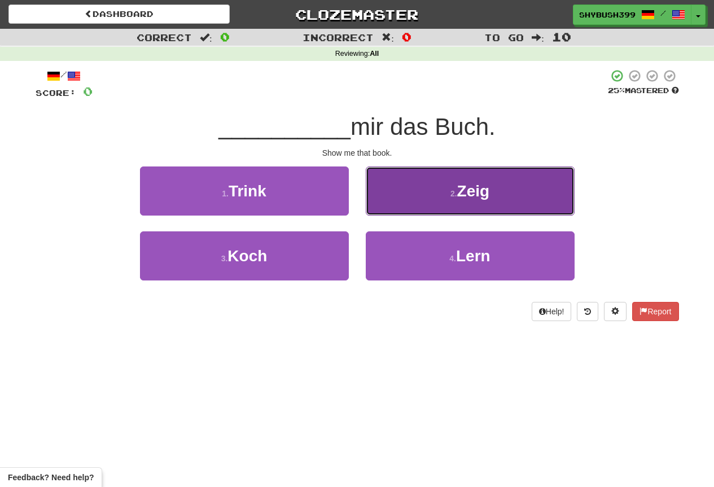
click at [455, 211] on button "2 . Zeig" at bounding box center [470, 190] width 209 height 49
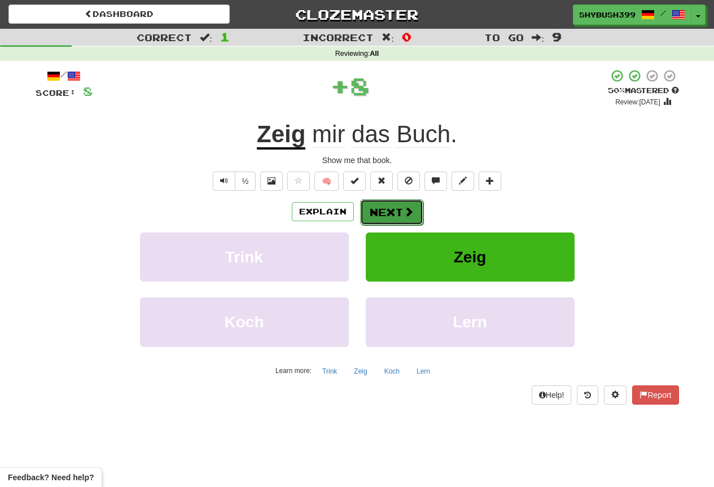
click at [399, 208] on button "Next" at bounding box center [391, 212] width 63 height 26
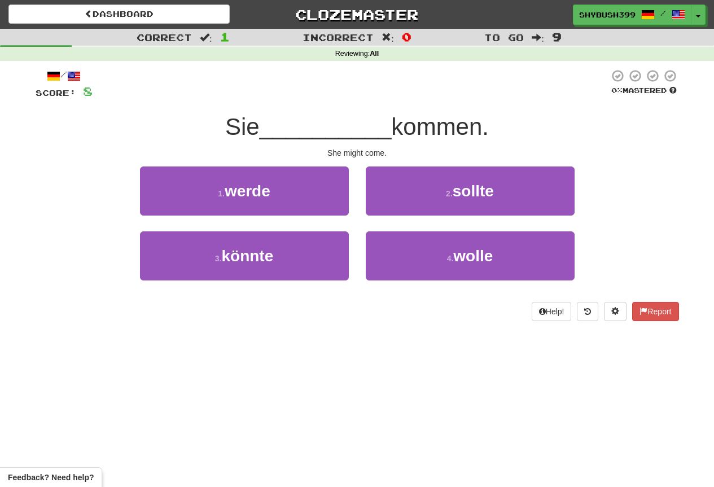
click at [355, 151] on div "She might come." at bounding box center [357, 152] width 643 height 11
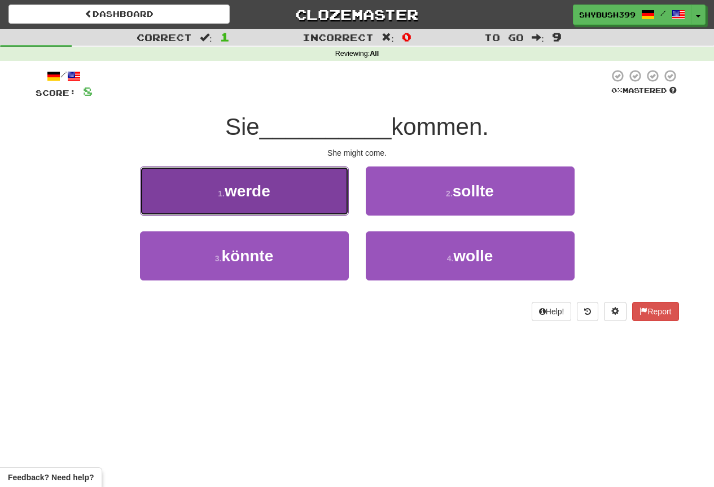
click at [305, 206] on button "1 . werde" at bounding box center [244, 190] width 209 height 49
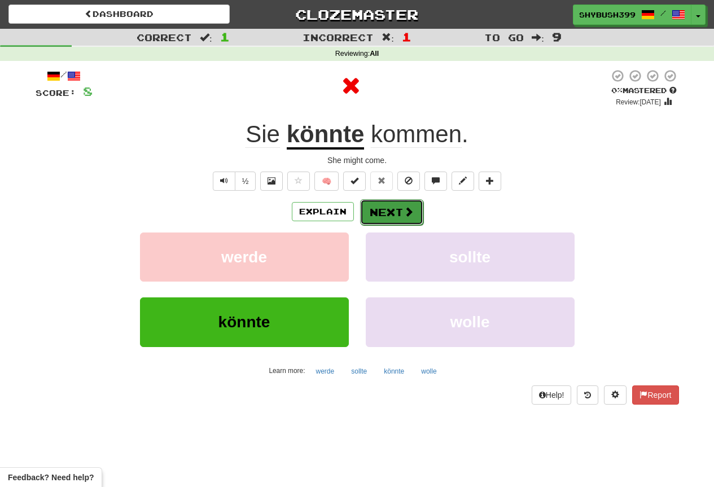
click at [390, 214] on button "Next" at bounding box center [391, 212] width 63 height 26
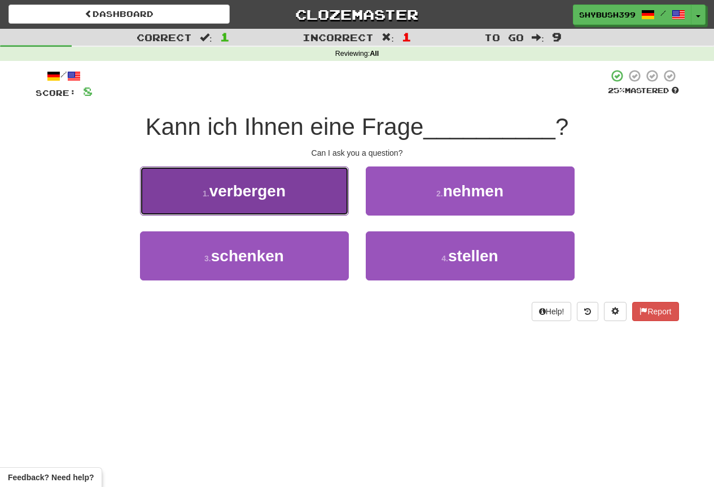
click at [299, 204] on button "1 . verbergen" at bounding box center [244, 190] width 209 height 49
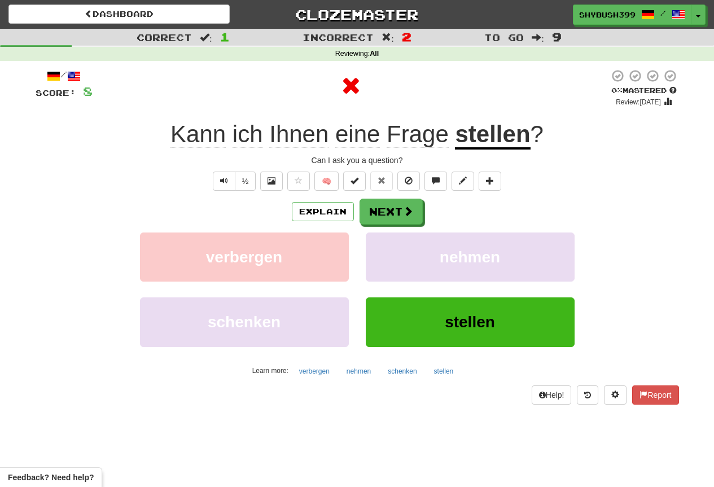
click at [428, 208] on div "Explain Next" at bounding box center [357, 212] width 643 height 26
click at [404, 211] on span at bounding box center [408, 211] width 10 height 10
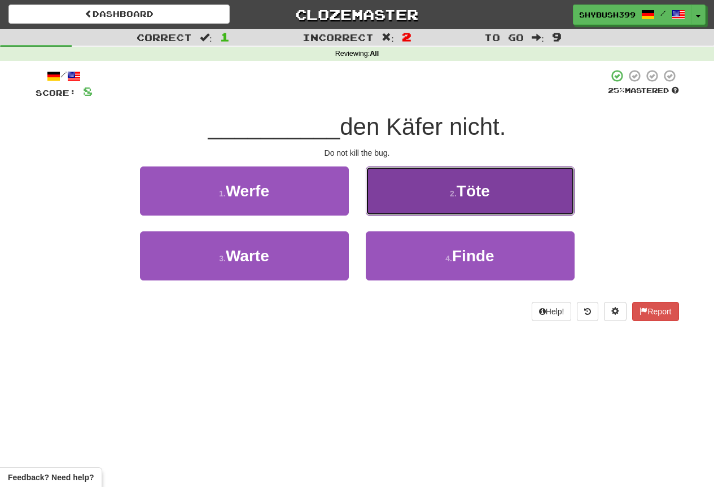
click at [397, 177] on button "2 . Töte" at bounding box center [470, 190] width 209 height 49
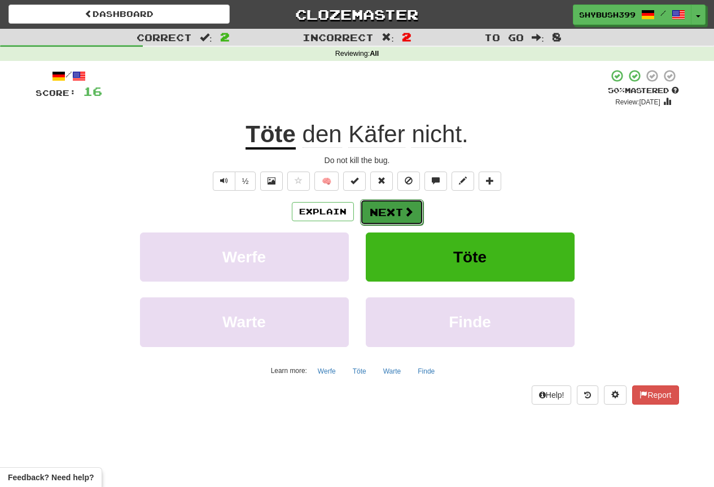
click at [408, 204] on button "Next" at bounding box center [391, 212] width 63 height 26
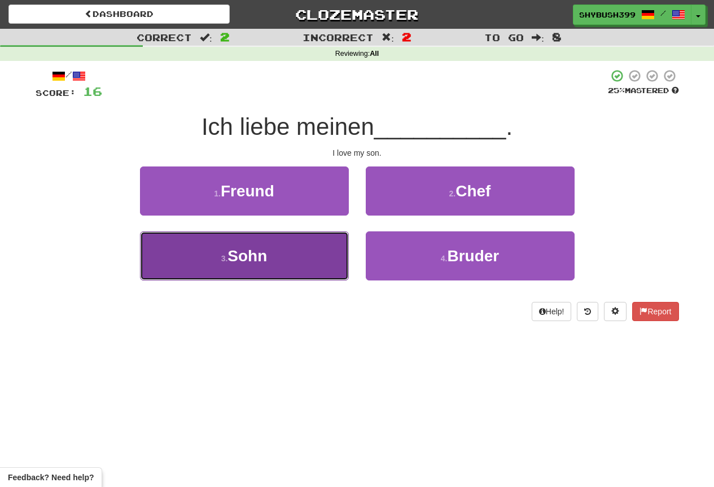
click at [260, 247] on span "Sohn" at bounding box center [246, 255] width 39 height 17
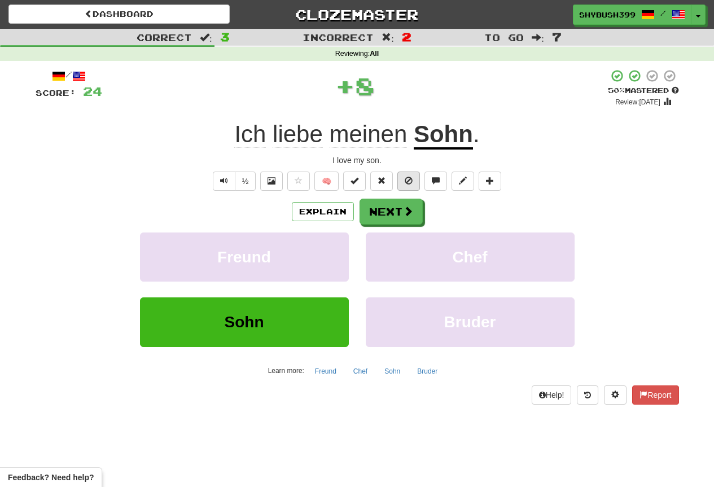
drag, startPoint x: 396, startPoint y: 183, endPoint x: 398, endPoint y: 189, distance: 6.4
click at [398, 185] on span "🧠" at bounding box center [394, 180] width 218 height 9
click at [407, 215] on span at bounding box center [408, 211] width 10 height 10
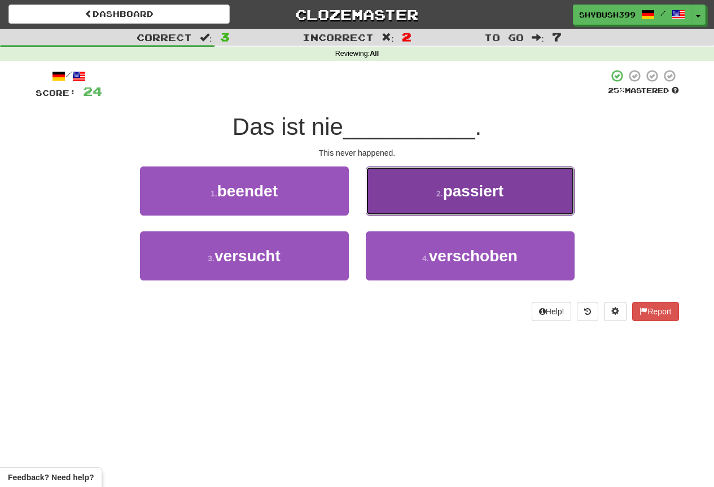
click at [406, 198] on button "2 . passiert" at bounding box center [470, 190] width 209 height 49
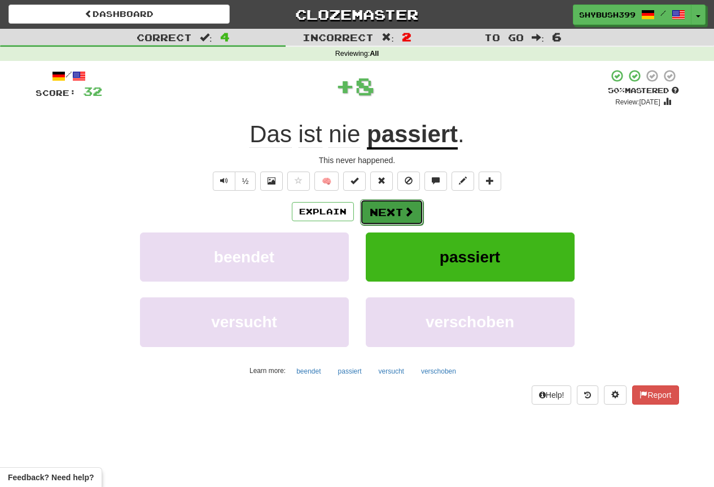
click at [397, 209] on button "Next" at bounding box center [391, 212] width 63 height 26
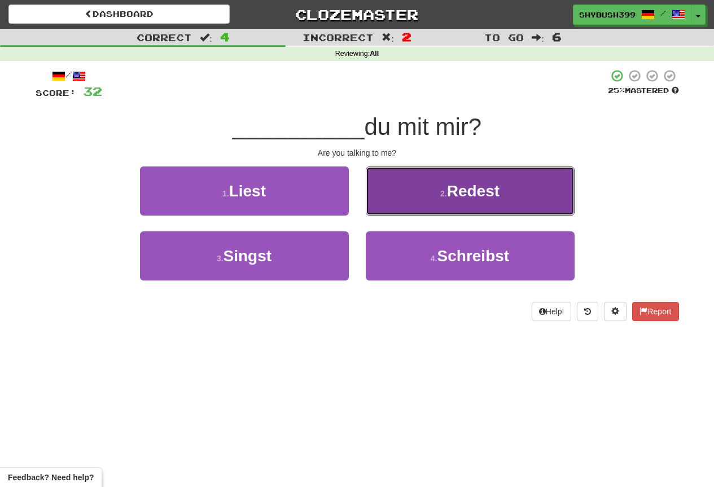
click at [433, 206] on button "2 . Redest" at bounding box center [470, 190] width 209 height 49
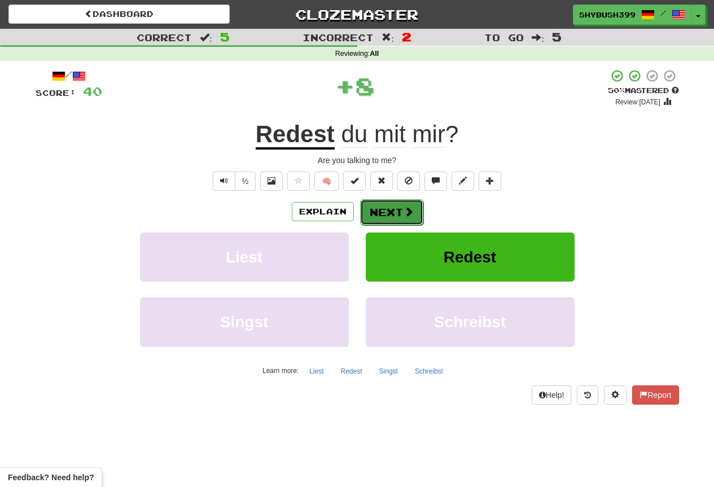
click at [399, 205] on button "Next" at bounding box center [391, 212] width 63 height 26
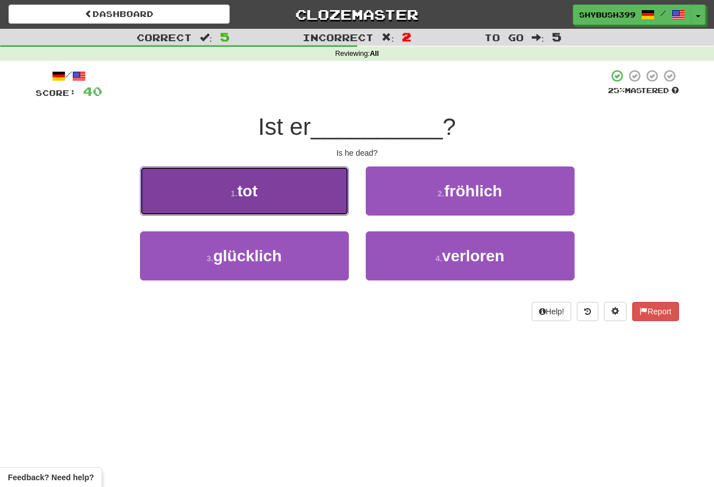
click at [335, 212] on button "1 . tot" at bounding box center [244, 190] width 209 height 49
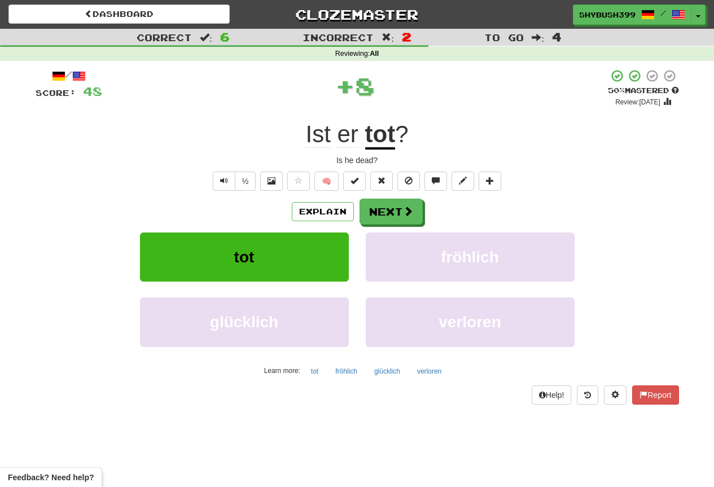
click at [385, 195] on div "/ Score: 48 + 8 50 % Mastered Review: 2025-08-30 Ist er tot ? Is he dead? ½ 🧠 E…" at bounding box center [357, 236] width 643 height 335
click at [385, 212] on button "Next" at bounding box center [391, 212] width 63 height 26
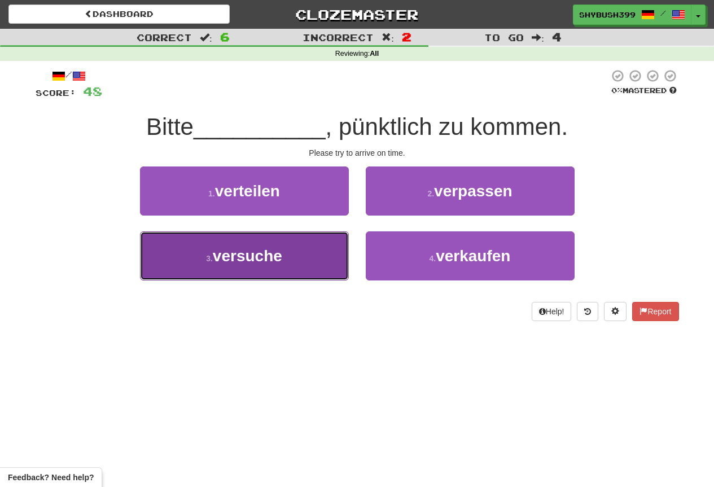
click at [329, 240] on button "3 . versuche" at bounding box center [244, 255] width 209 height 49
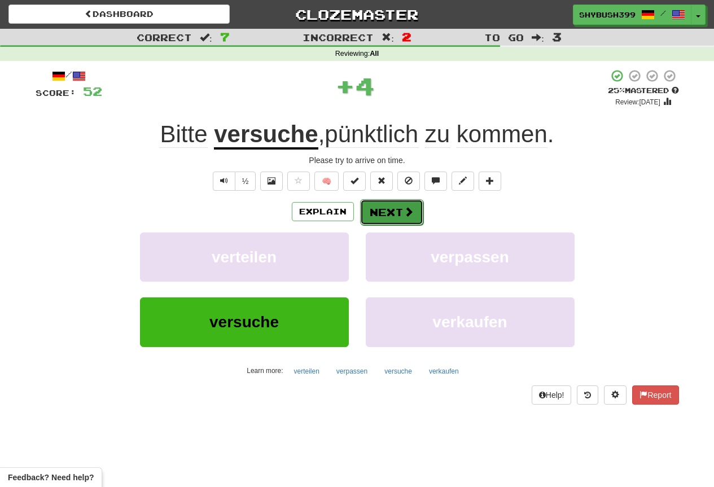
click at [387, 210] on button "Next" at bounding box center [391, 212] width 63 height 26
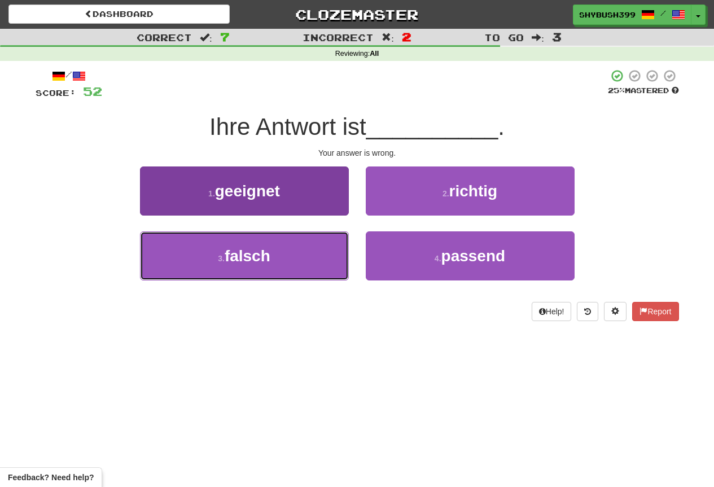
drag, startPoint x: 287, startPoint y: 260, endPoint x: 285, endPoint y: 265, distance: 5.9
click at [285, 265] on button "3 . falsch" at bounding box center [244, 255] width 209 height 49
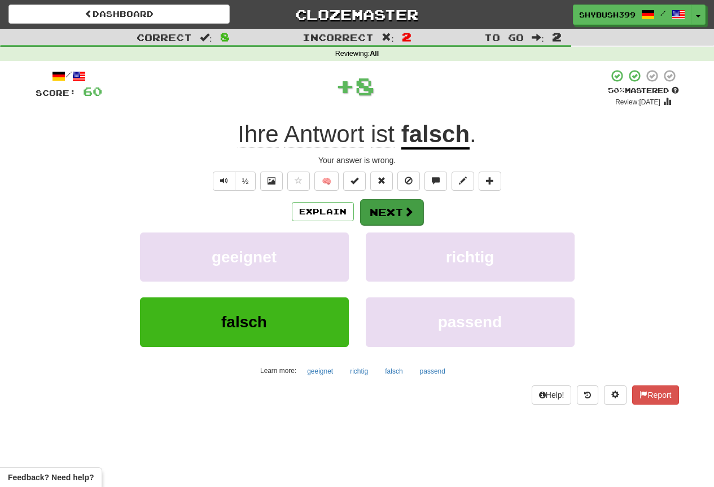
drag, startPoint x: 402, startPoint y: 198, endPoint x: 399, endPoint y: 211, distance: 13.3
click at [401, 199] on div "Explain Next" at bounding box center [357, 212] width 643 height 26
click at [399, 211] on button "Next" at bounding box center [391, 212] width 63 height 26
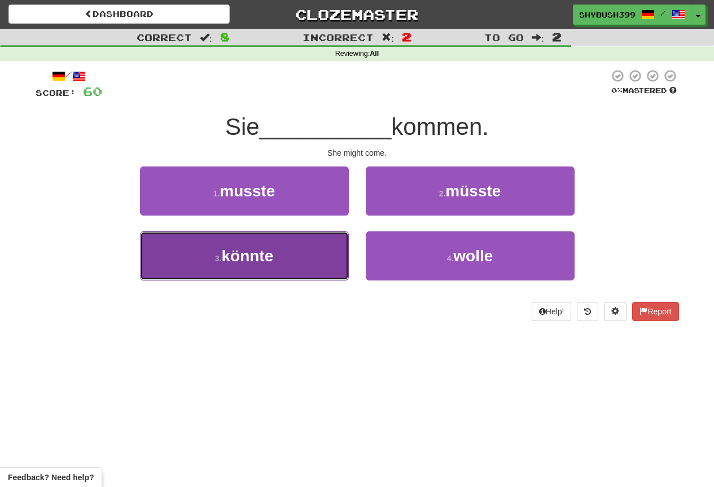
click at [332, 259] on button "3 . könnte" at bounding box center [244, 255] width 209 height 49
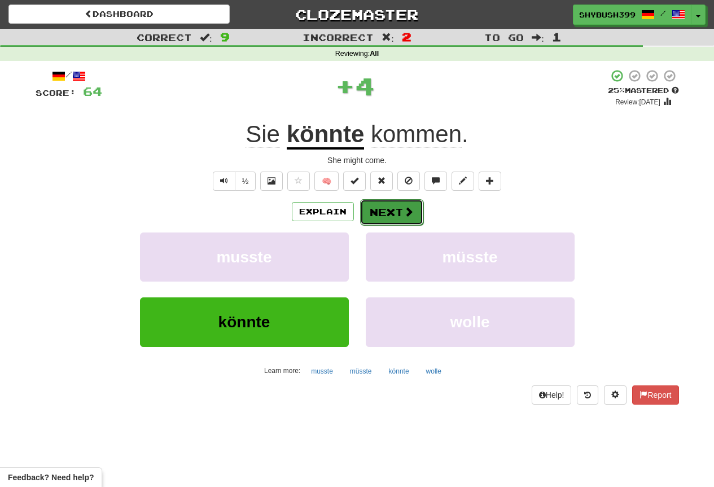
click at [392, 202] on button "Next" at bounding box center [391, 212] width 63 height 26
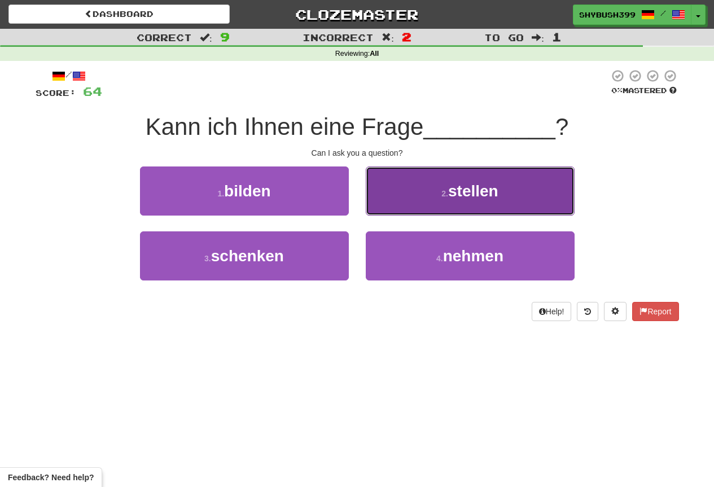
click at [375, 188] on button "2 . stellen" at bounding box center [470, 190] width 209 height 49
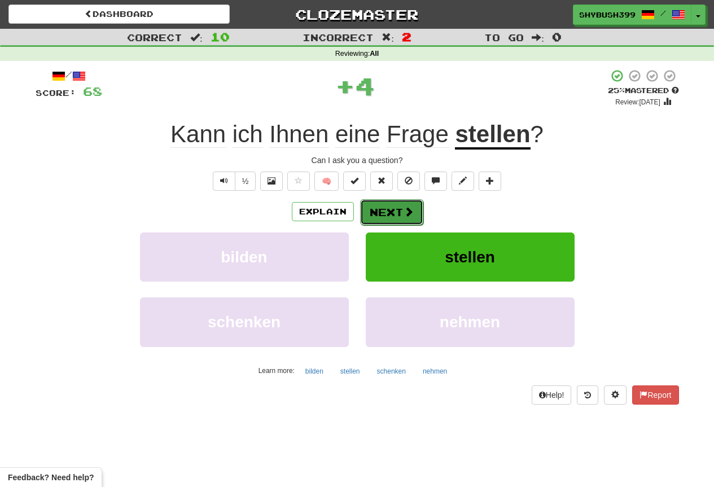
click at [372, 209] on button "Next" at bounding box center [391, 212] width 63 height 26
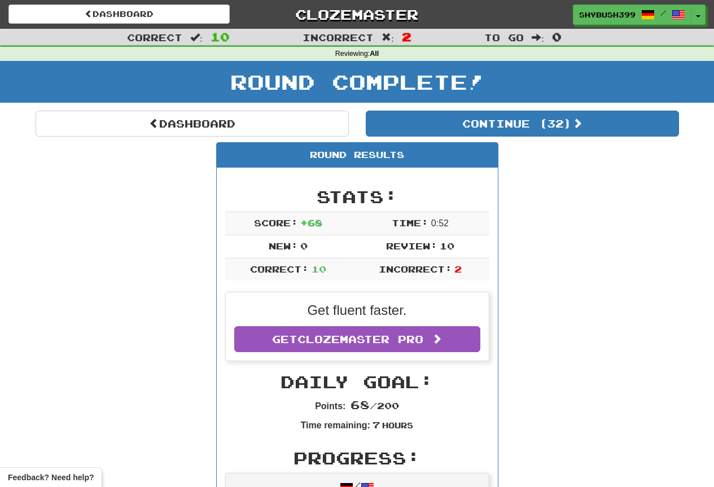
click at [430, 147] on div "Round Results" at bounding box center [357, 155] width 281 height 25
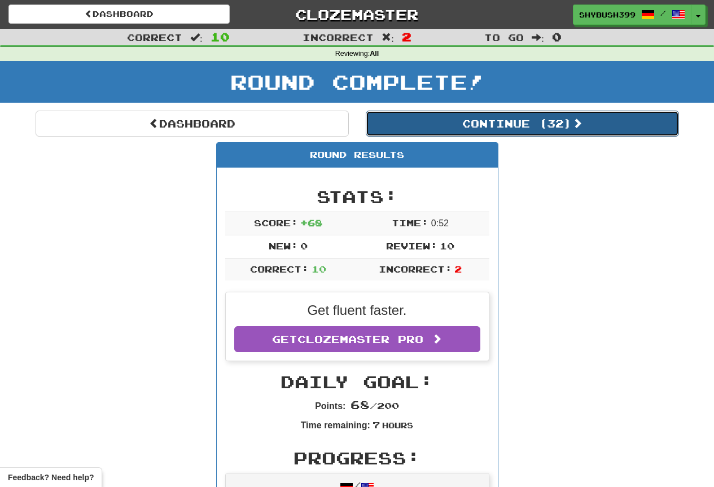
click at [437, 131] on button "Continue ( 32 )" at bounding box center [522, 124] width 313 height 26
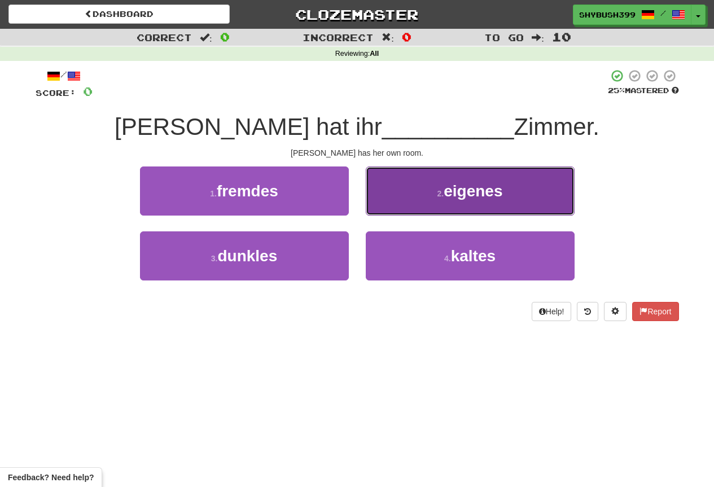
click at [494, 195] on span "eigenes" at bounding box center [472, 190] width 59 height 17
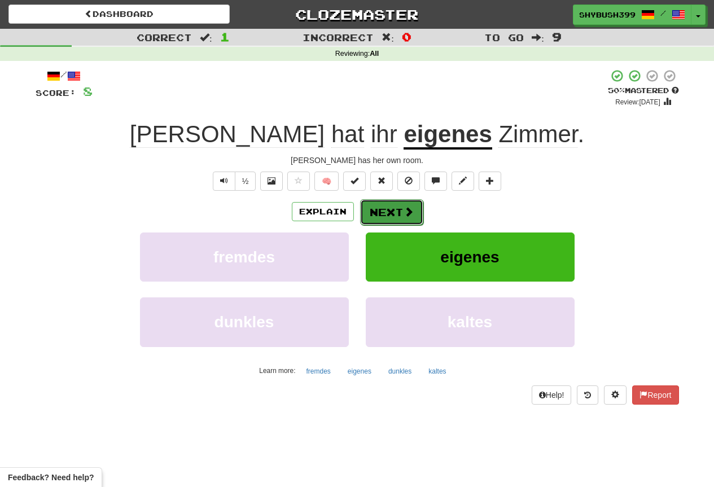
click at [418, 204] on button "Next" at bounding box center [391, 212] width 63 height 26
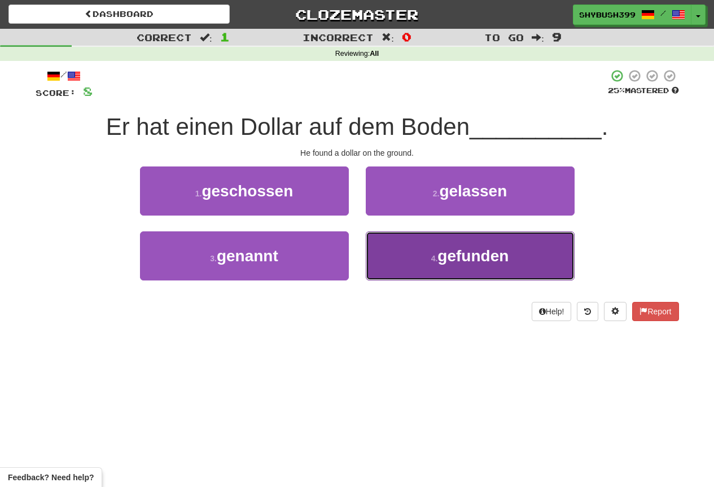
click at [443, 254] on span "gefunden" at bounding box center [472, 255] width 71 height 17
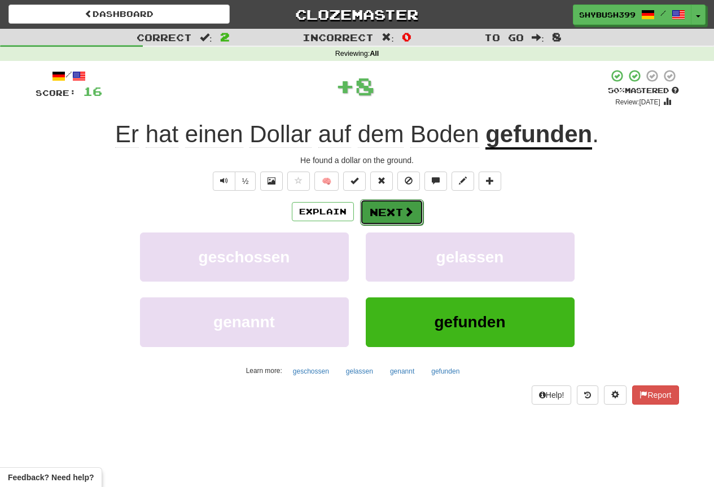
click at [415, 205] on button "Next" at bounding box center [391, 212] width 63 height 26
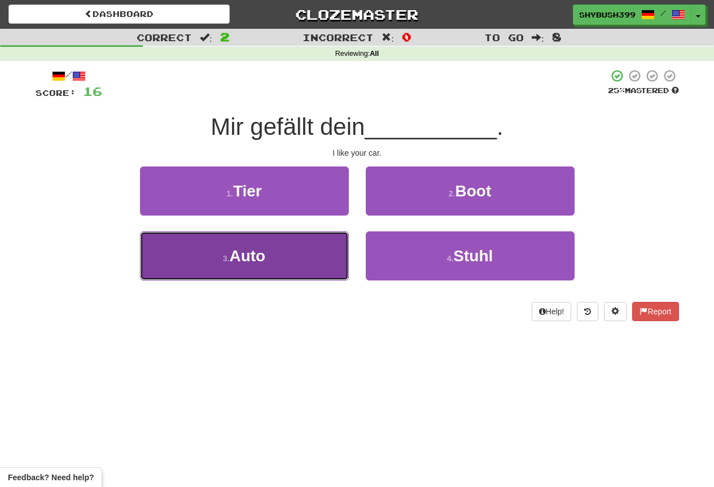
click at [266, 243] on button "3 . Auto" at bounding box center [244, 255] width 209 height 49
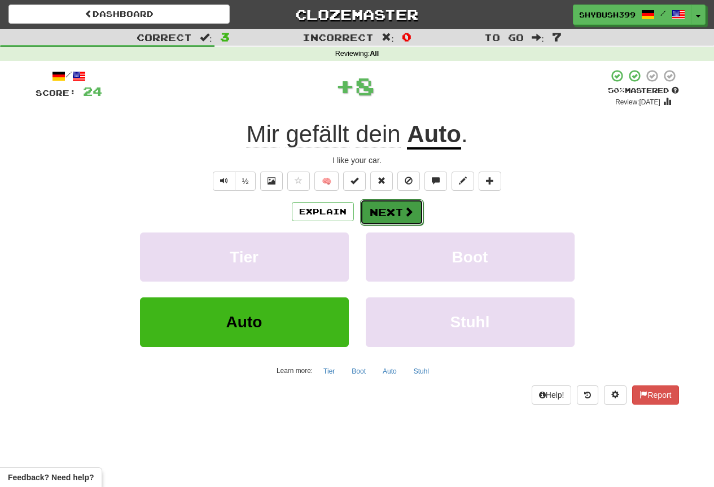
click at [398, 206] on button "Next" at bounding box center [391, 212] width 63 height 26
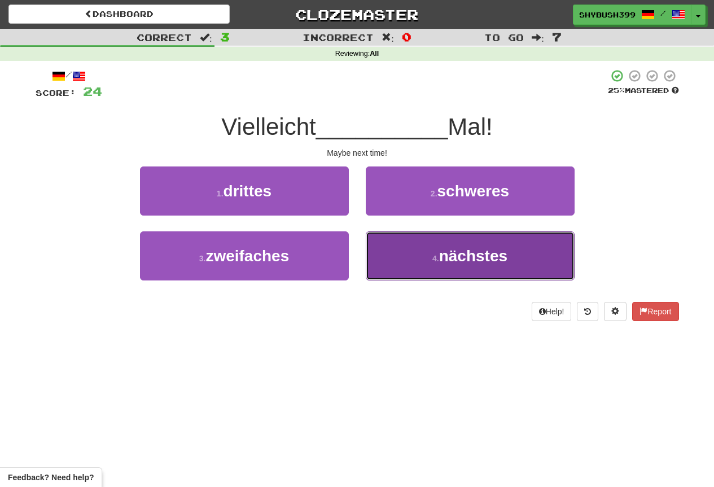
click at [514, 252] on button "4 . nächstes" at bounding box center [470, 255] width 209 height 49
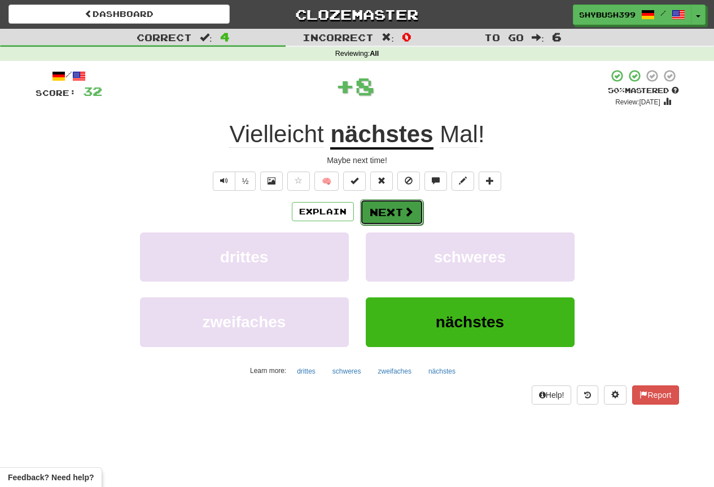
click at [409, 215] on span at bounding box center [408, 211] width 10 height 10
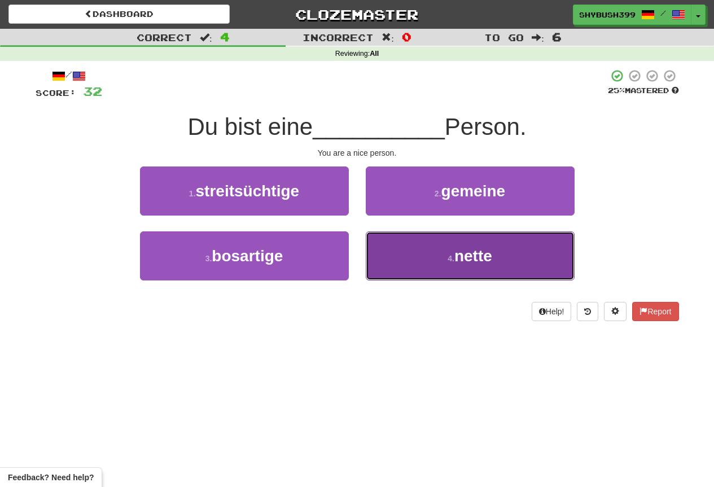
click at [412, 262] on button "4 . nette" at bounding box center [470, 255] width 209 height 49
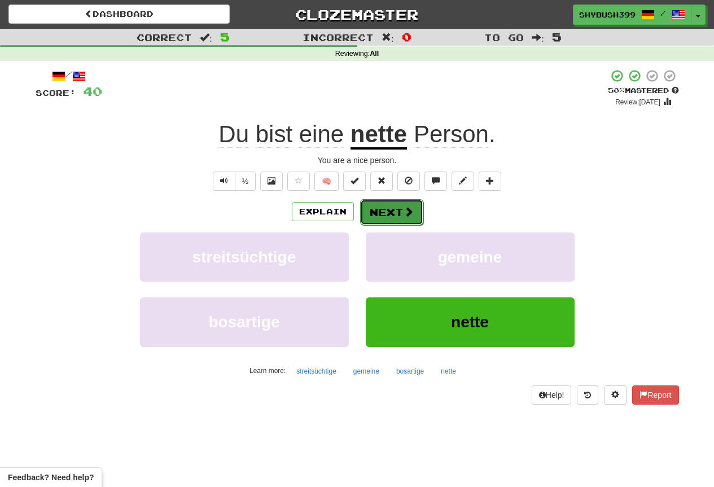
click at [384, 208] on button "Next" at bounding box center [391, 212] width 63 height 26
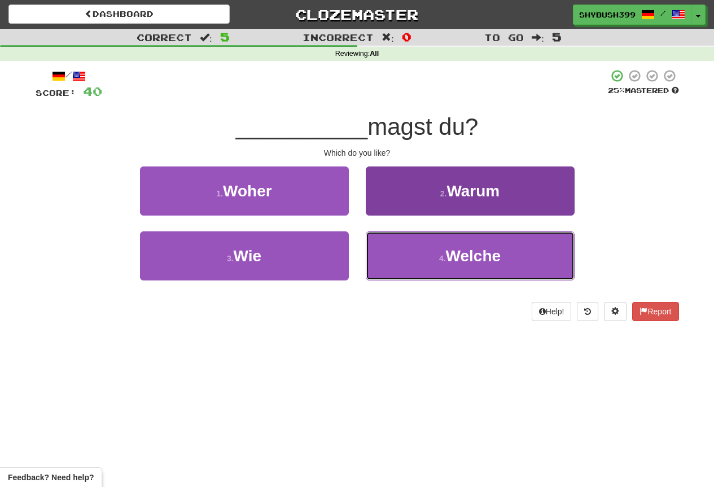
click at [421, 251] on button "4 . Welche" at bounding box center [470, 255] width 209 height 49
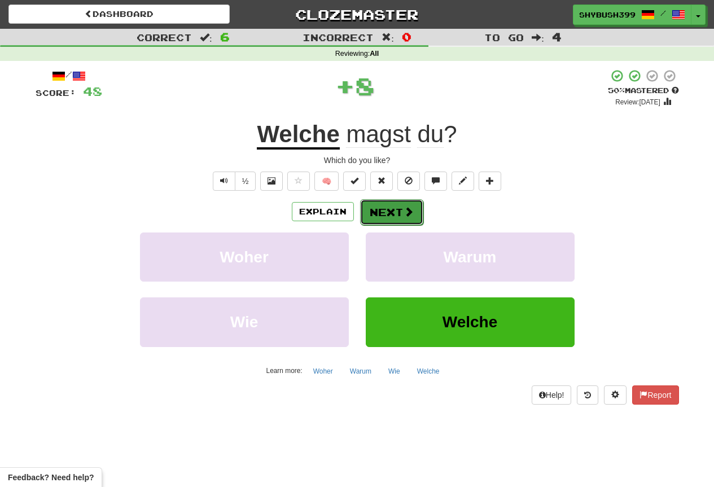
click at [407, 213] on span at bounding box center [408, 211] width 10 height 10
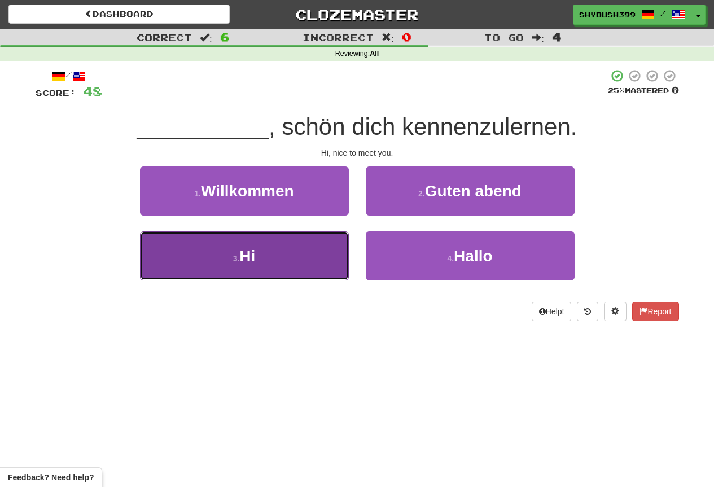
click at [302, 249] on button "3 . Hi" at bounding box center [244, 255] width 209 height 49
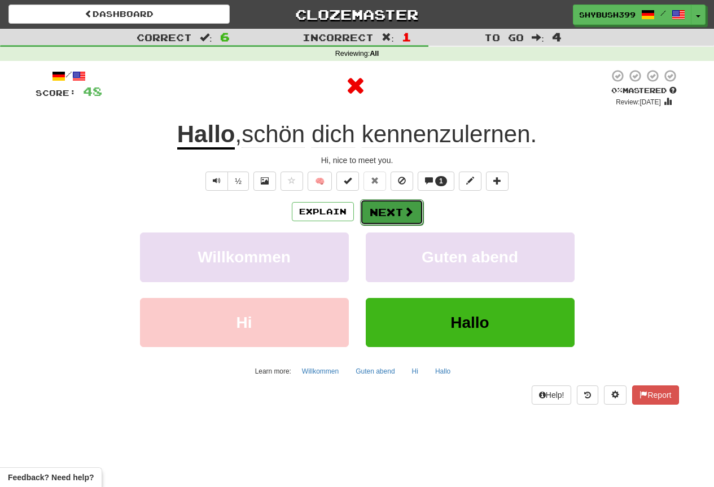
click at [417, 213] on button "Next" at bounding box center [391, 212] width 63 height 26
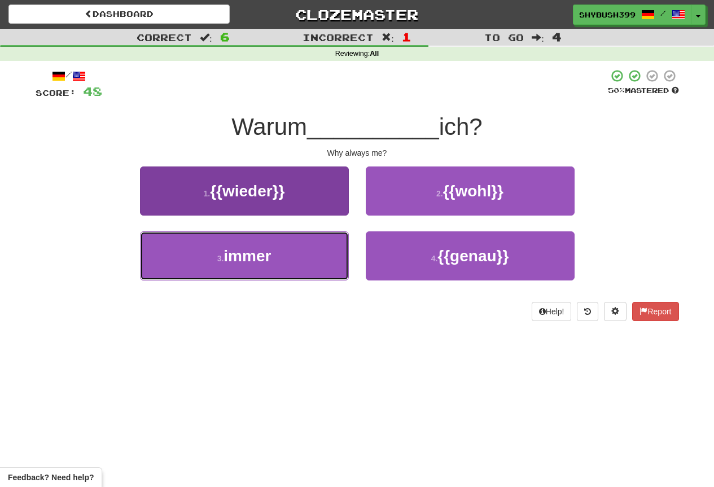
drag, startPoint x: 318, startPoint y: 245, endPoint x: 318, endPoint y: 254, distance: 8.5
click at [318, 247] on button "3 . immer" at bounding box center [244, 255] width 209 height 49
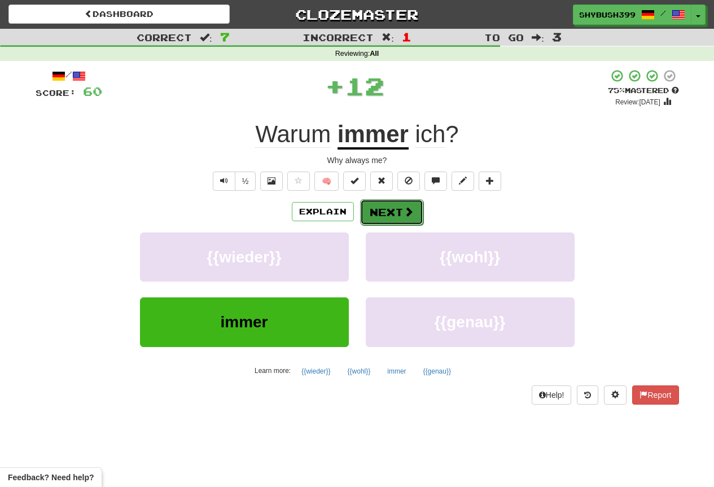
click at [368, 213] on button "Next" at bounding box center [391, 212] width 63 height 26
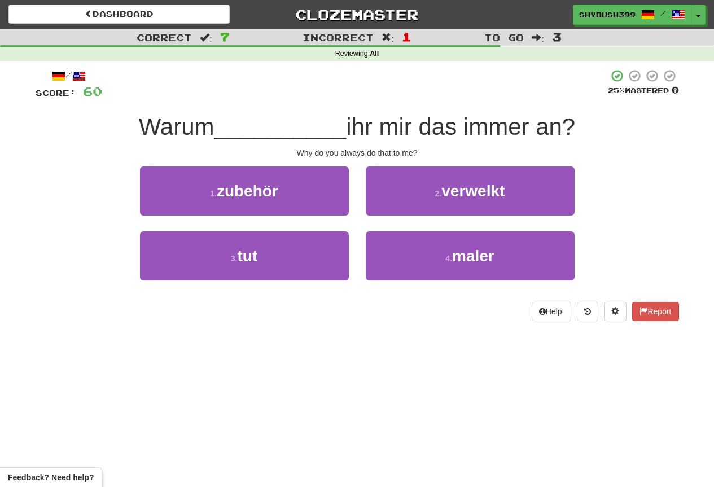
click at [286, 134] on span "__________" at bounding box center [280, 126] width 132 height 27
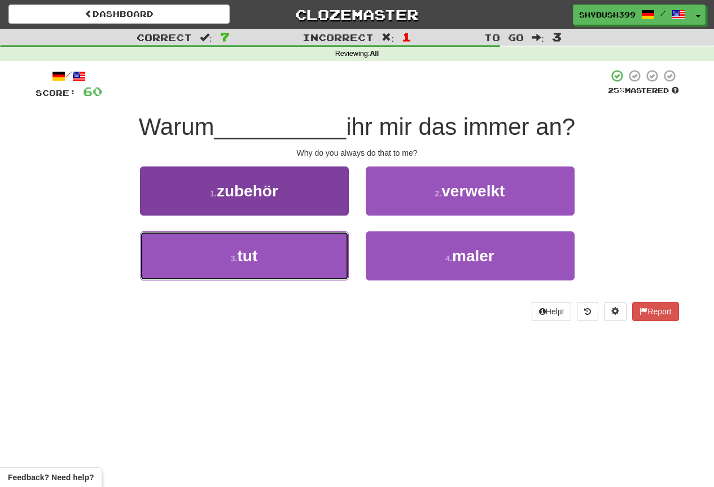
click at [208, 240] on button "3 . tut" at bounding box center [244, 255] width 209 height 49
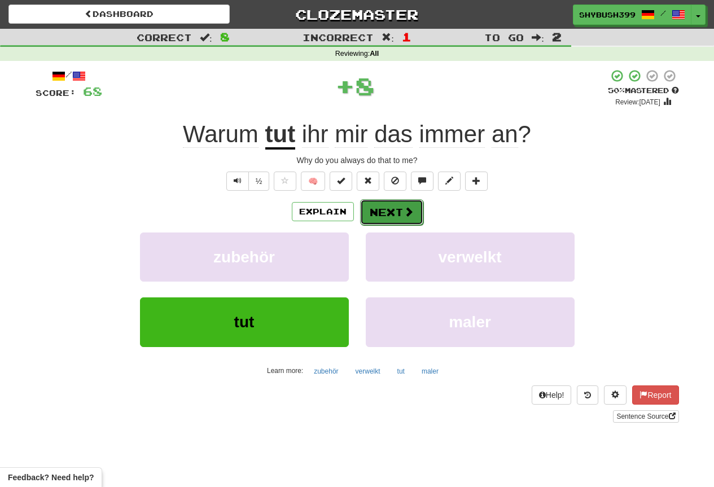
click at [381, 204] on button "Next" at bounding box center [391, 212] width 63 height 26
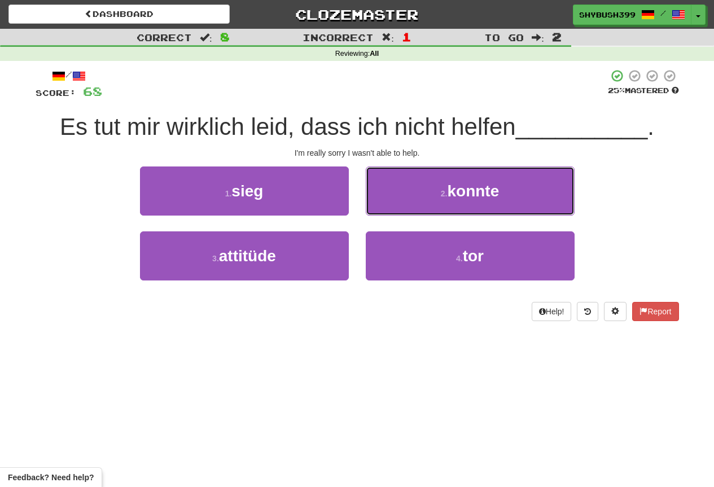
click at [516, 192] on button "2 . konnte" at bounding box center [470, 190] width 209 height 49
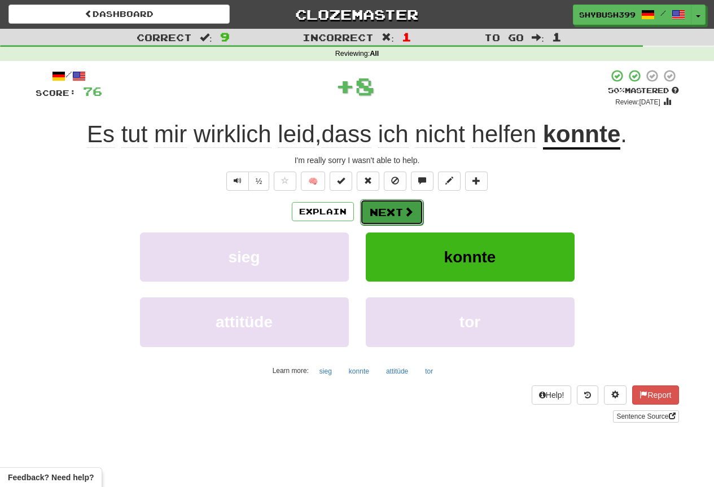
click at [412, 207] on span at bounding box center [408, 211] width 10 height 10
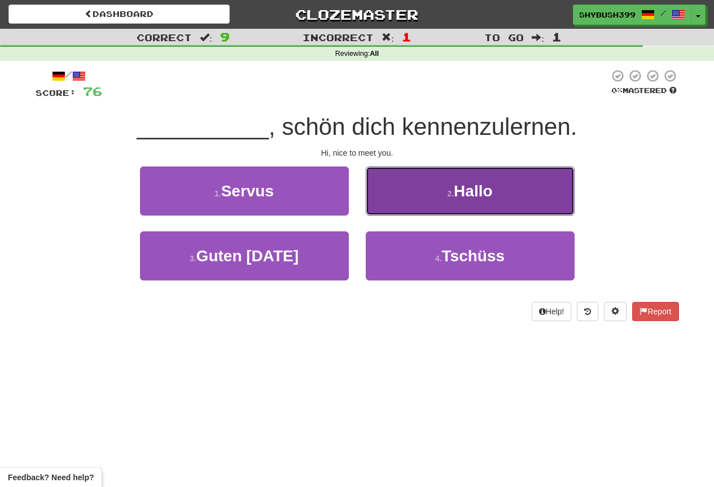
click at [412, 201] on button "2 . Hallo" at bounding box center [470, 190] width 209 height 49
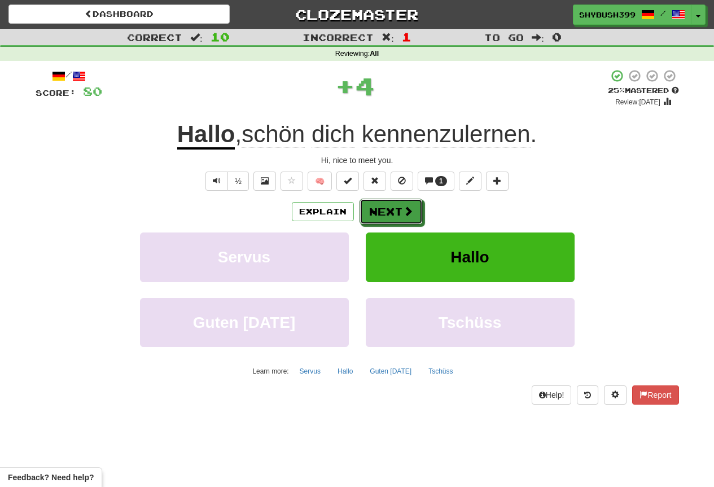
click at [412, 204] on button "Next" at bounding box center [390, 212] width 63 height 26
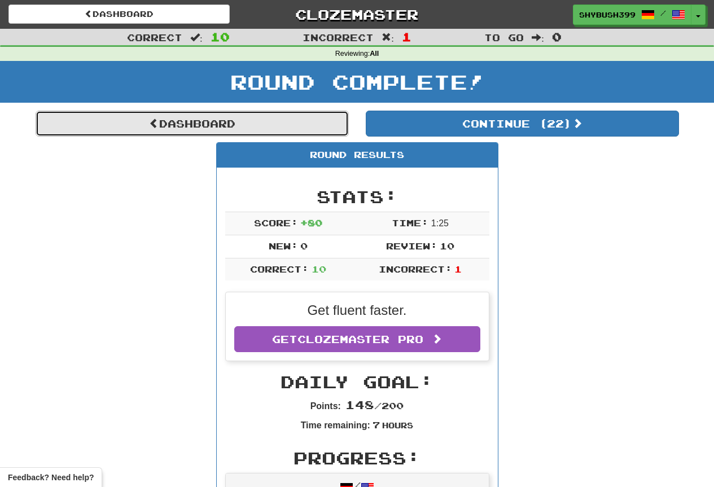
click at [301, 124] on link "Dashboard" at bounding box center [192, 124] width 313 height 26
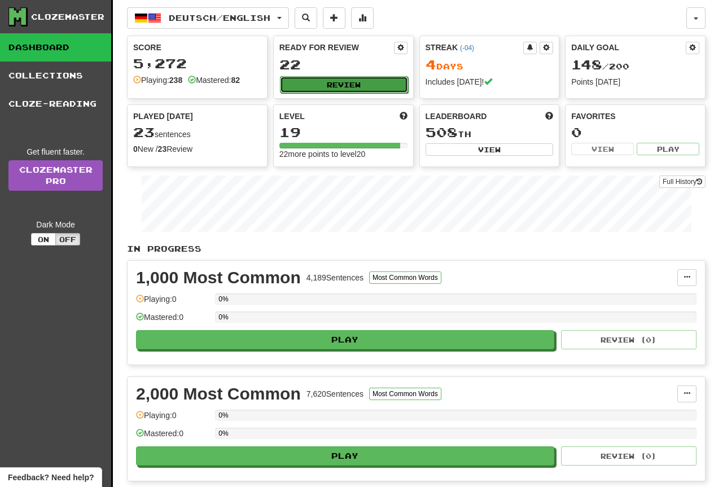
click at [363, 86] on button "Review" at bounding box center [344, 84] width 128 height 17
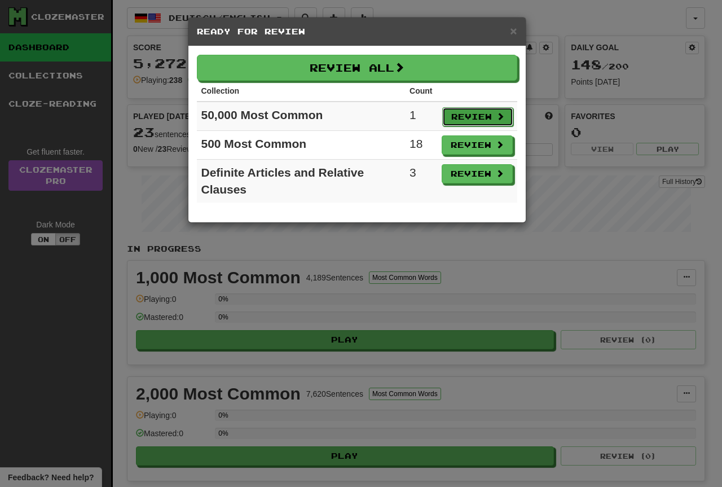
click at [463, 112] on button "Review" at bounding box center [477, 116] width 71 height 19
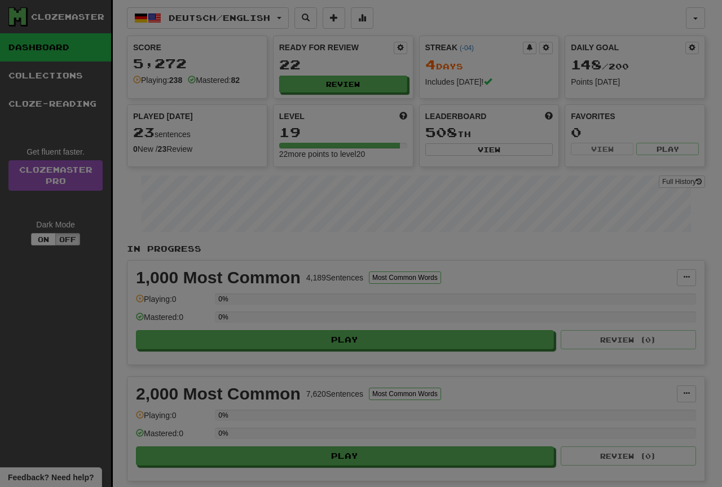
select select "**"
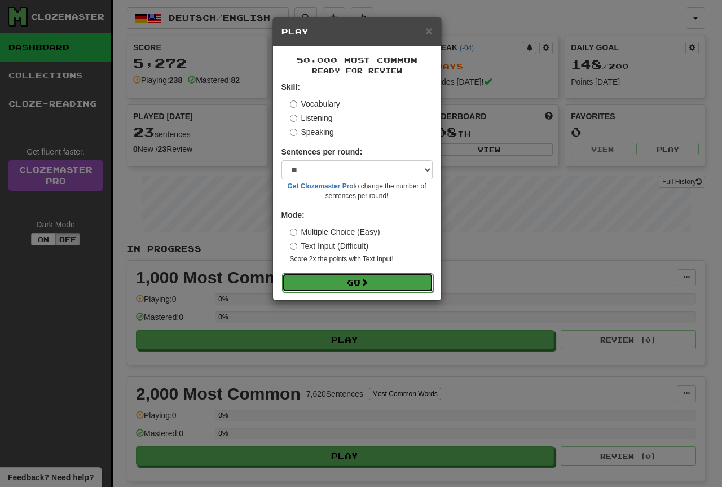
click at [350, 285] on button "Go" at bounding box center [357, 282] width 151 height 19
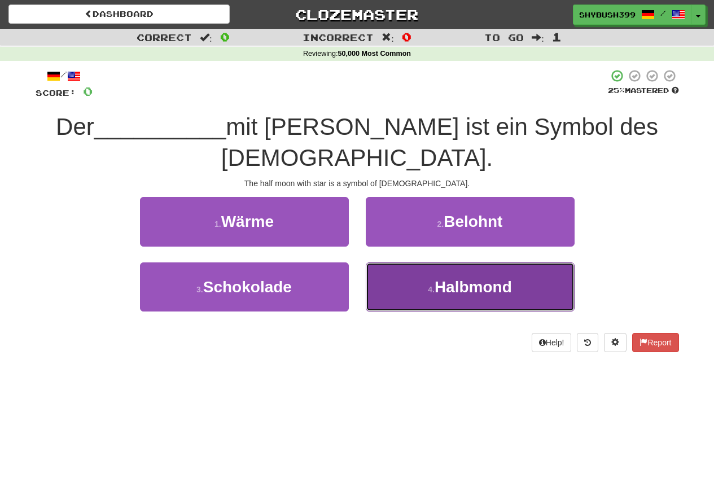
click at [429, 269] on button "4 . Halbmond" at bounding box center [470, 286] width 209 height 49
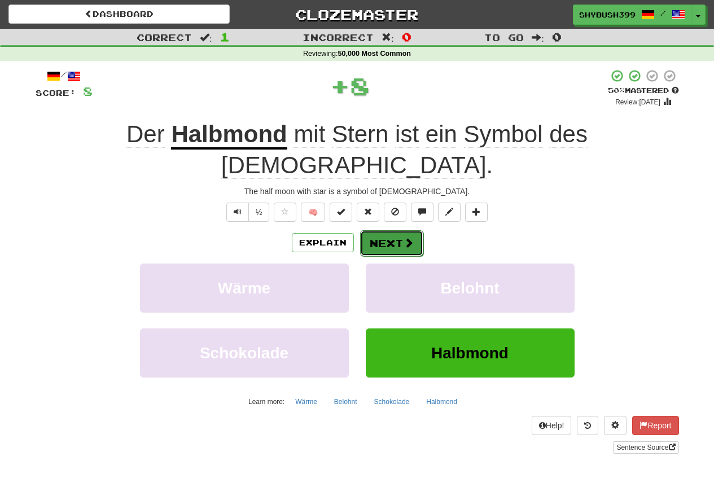
click at [395, 230] on button "Next" at bounding box center [391, 243] width 63 height 26
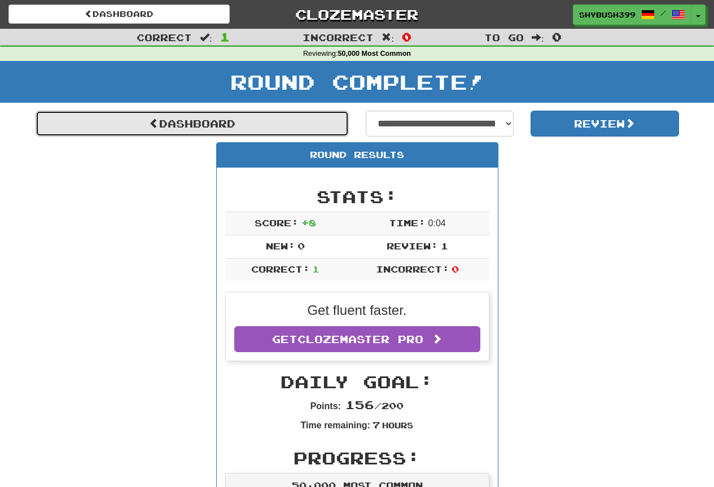
click at [215, 117] on link "Dashboard" at bounding box center [192, 124] width 313 height 26
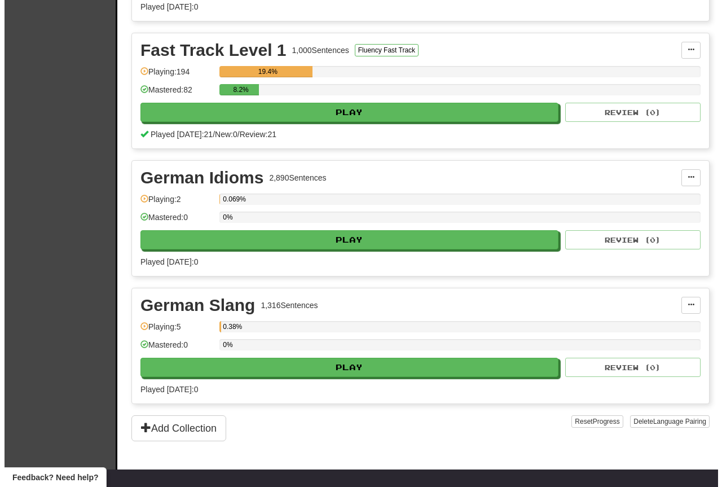
scroll to position [1015, 0]
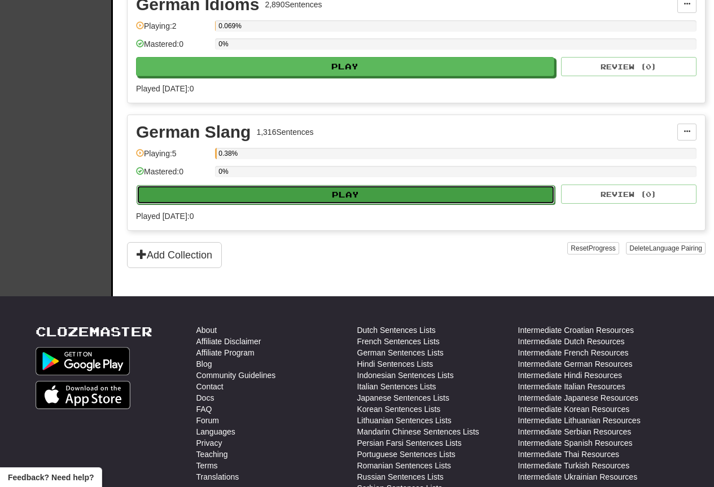
click at [349, 192] on button "Play" at bounding box center [346, 194] width 418 height 19
select select "**"
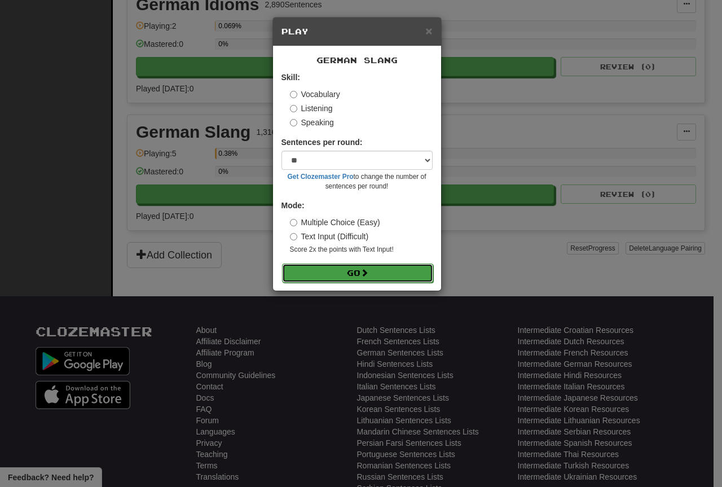
click at [386, 269] on button "Go" at bounding box center [357, 272] width 151 height 19
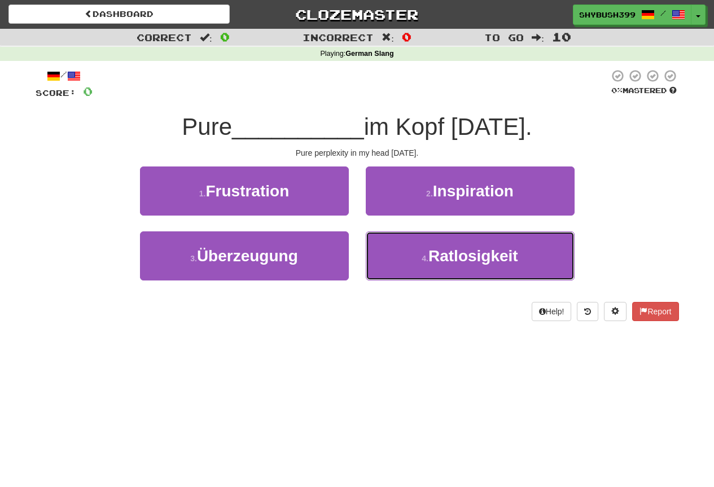
click at [386, 269] on button "4 . Ratlosigkeit" at bounding box center [470, 255] width 209 height 49
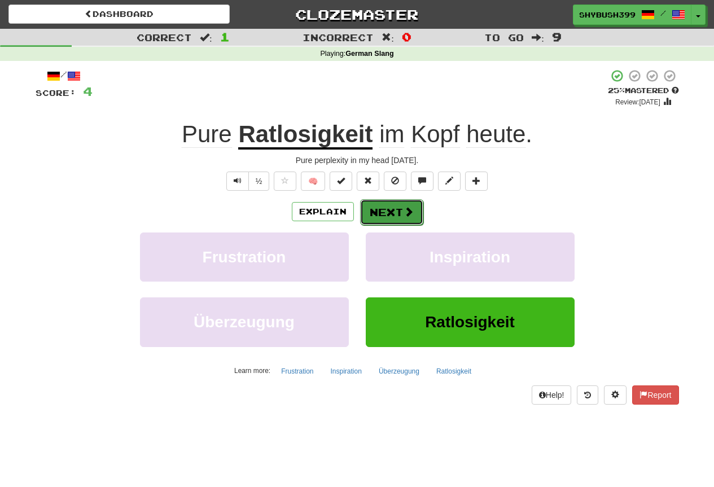
click at [395, 217] on button "Next" at bounding box center [391, 212] width 63 height 26
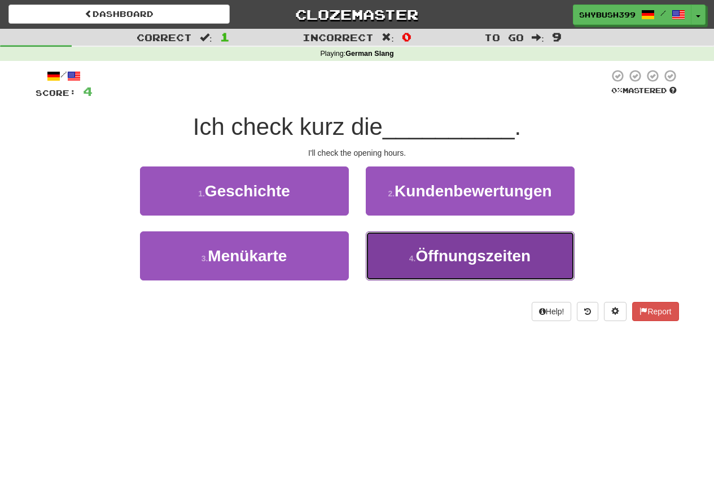
click at [530, 259] on span "Öffnungszeiten" at bounding box center [472, 255] width 115 height 17
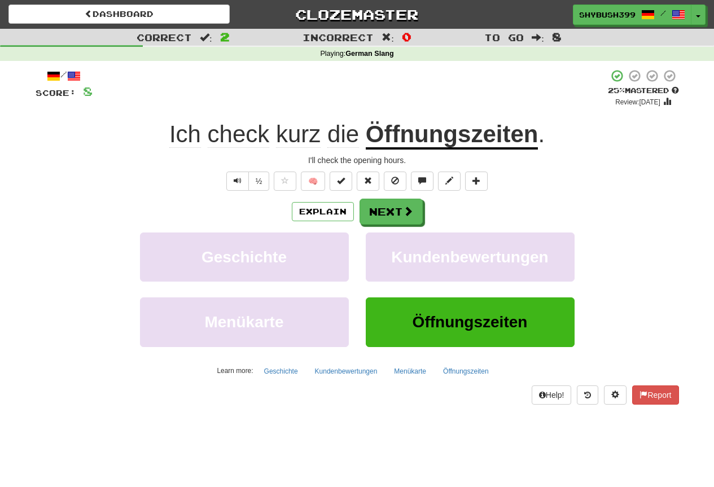
click at [421, 224] on div "Explain Next" at bounding box center [357, 212] width 643 height 26
click at [406, 214] on span at bounding box center [408, 211] width 10 height 10
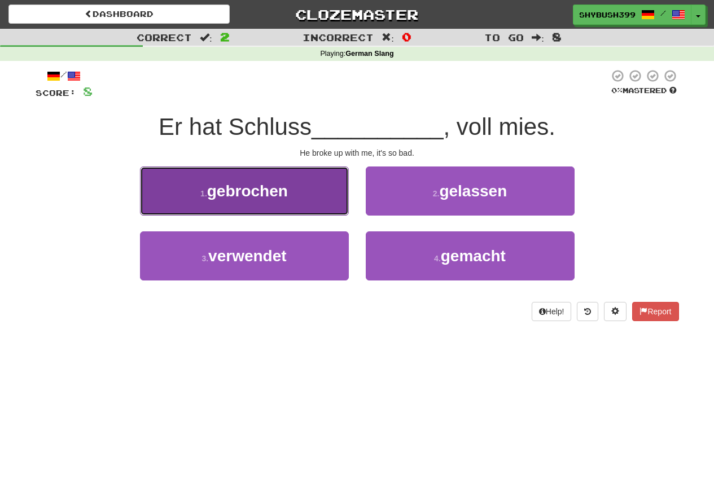
click at [293, 193] on button "1 . gebrochen" at bounding box center [244, 190] width 209 height 49
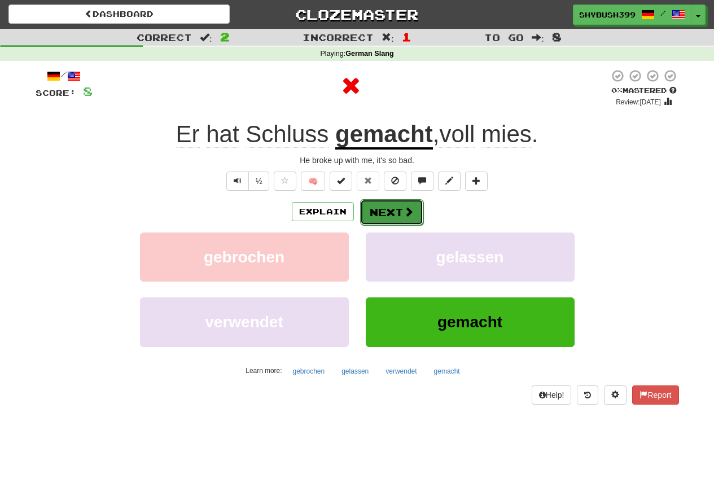
click at [399, 217] on button "Next" at bounding box center [391, 212] width 63 height 26
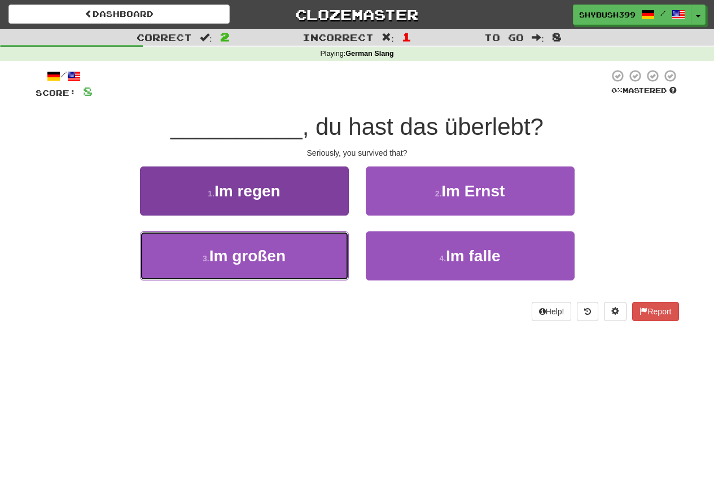
click at [322, 245] on button "3 . Im großen" at bounding box center [244, 255] width 209 height 49
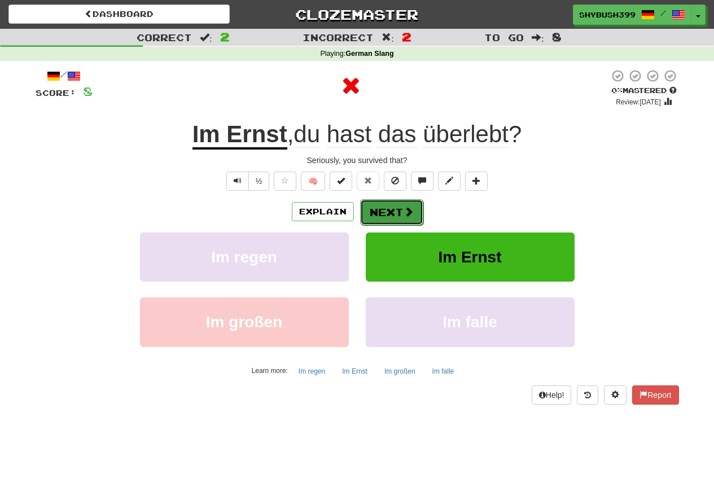
click at [401, 214] on button "Next" at bounding box center [391, 212] width 63 height 26
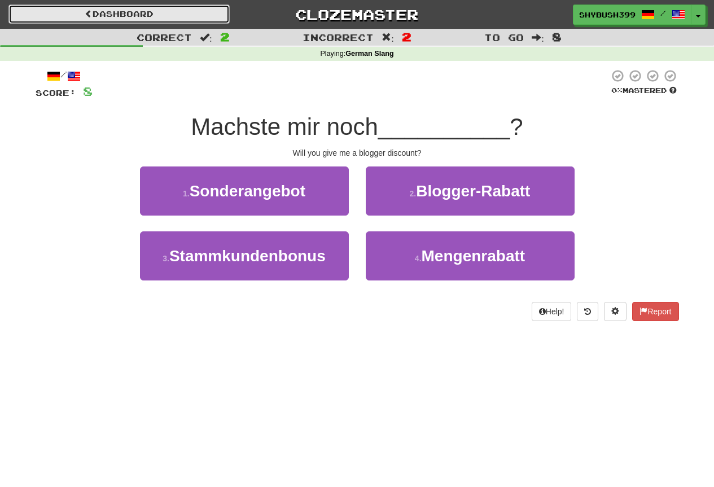
click at [103, 13] on link "Dashboard" at bounding box center [118, 14] width 221 height 19
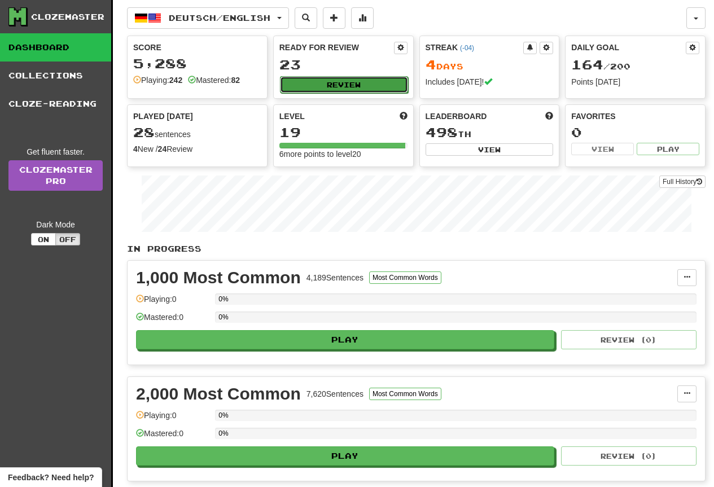
click at [319, 78] on button "Review" at bounding box center [344, 84] width 128 height 17
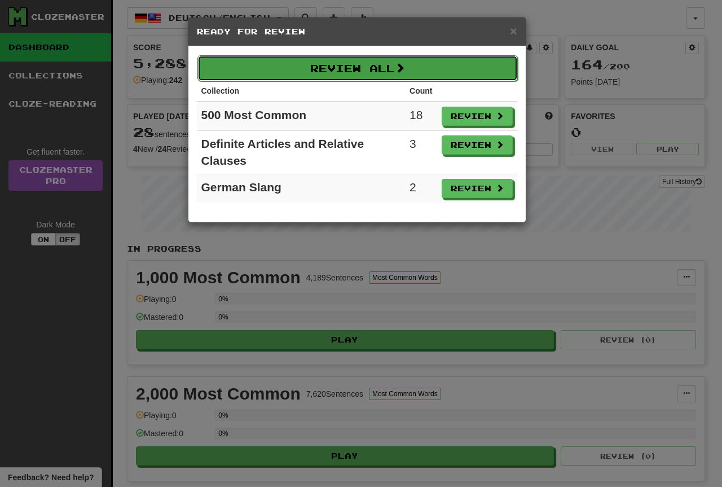
click at [473, 69] on button "Review All" at bounding box center [357, 68] width 320 height 26
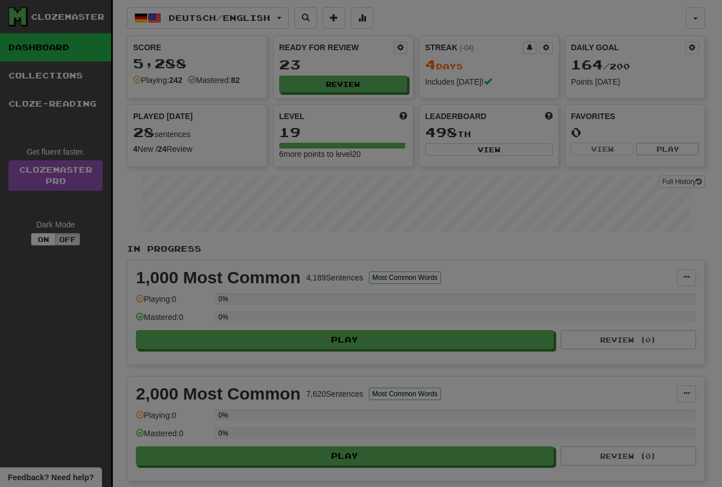
select select "**"
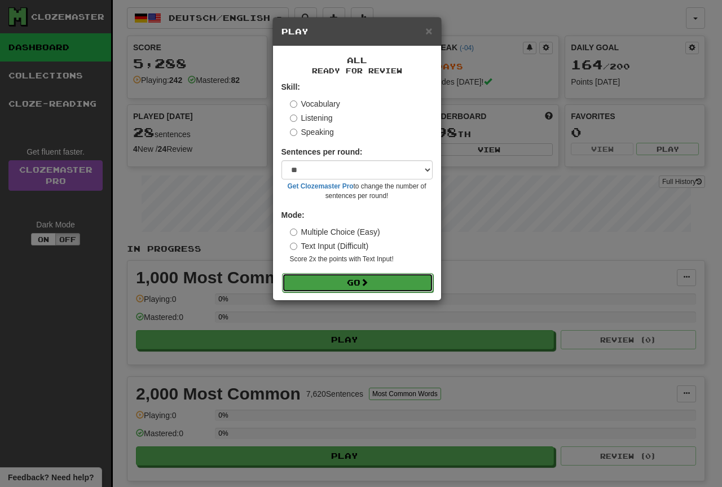
click at [350, 278] on button "Go" at bounding box center [357, 282] width 151 height 19
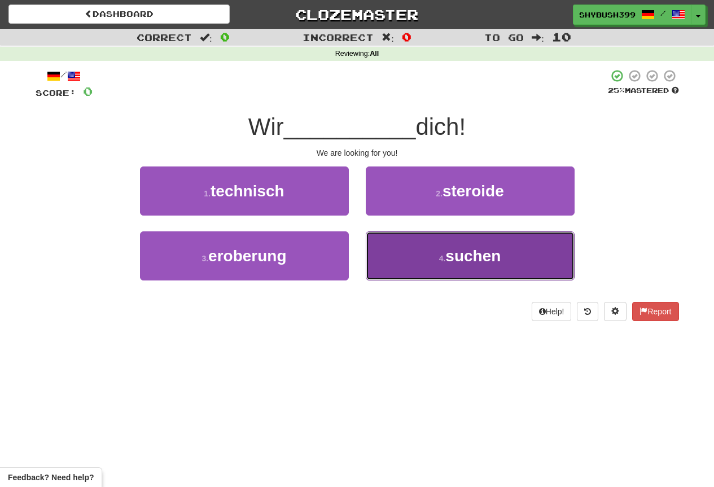
click at [566, 269] on button "4 . suchen" at bounding box center [470, 255] width 209 height 49
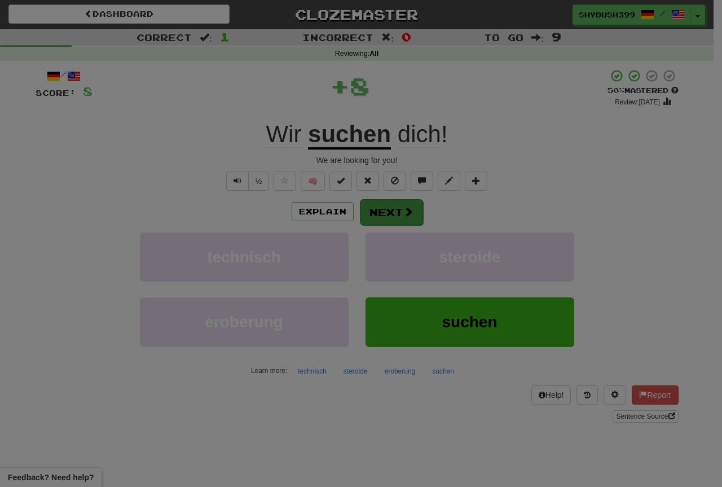
click at [0, 0] on div "× Leveled Up! / Level: 20 +1 Tell the world! Share Tweet Post Close" at bounding box center [0, 0] width 0 height 0
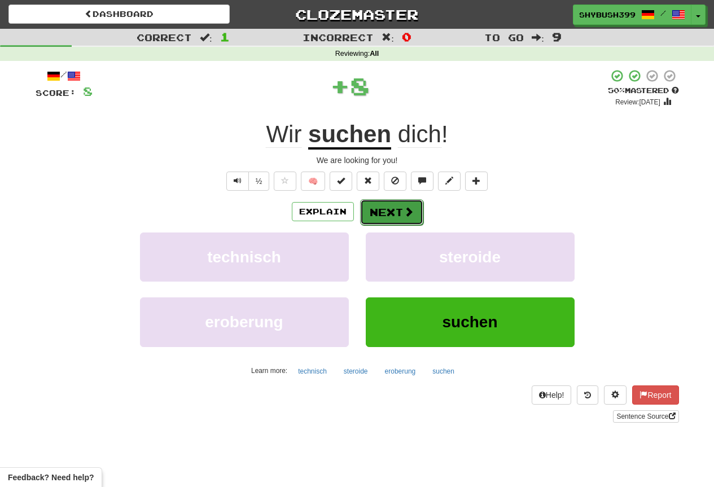
click at [406, 207] on span at bounding box center [408, 211] width 10 height 10
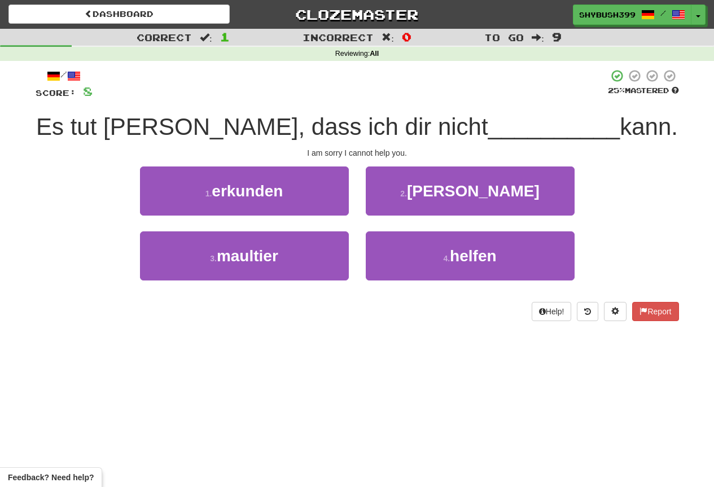
click at [489, 283] on div "4 . helfen" at bounding box center [470, 263] width 226 height 65
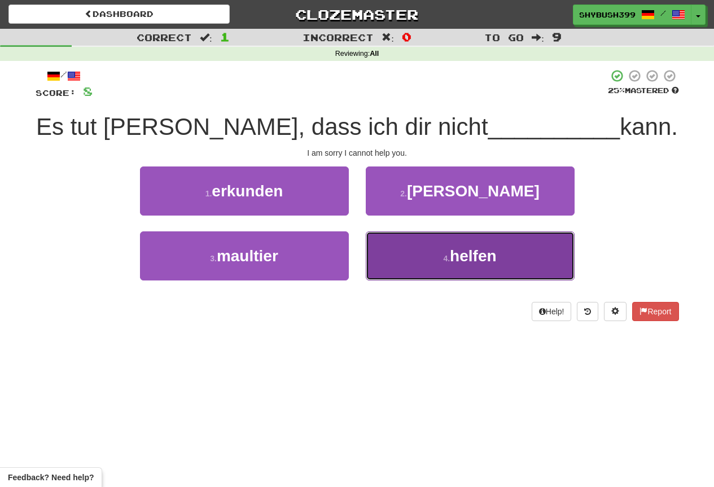
click at [489, 258] on span "helfen" at bounding box center [473, 255] width 46 height 17
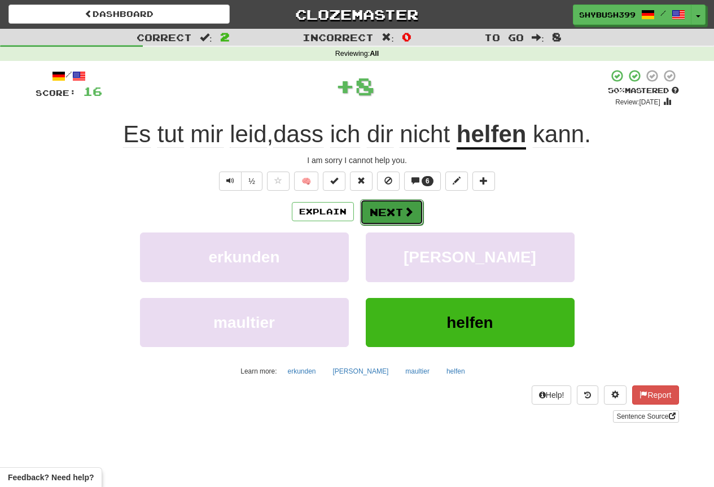
click at [381, 211] on button "Next" at bounding box center [391, 212] width 63 height 26
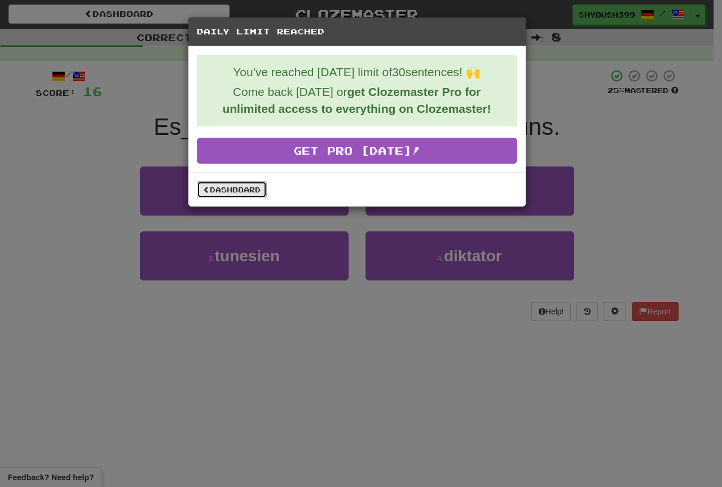
click at [226, 187] on link "Dashboard" at bounding box center [232, 189] width 70 height 17
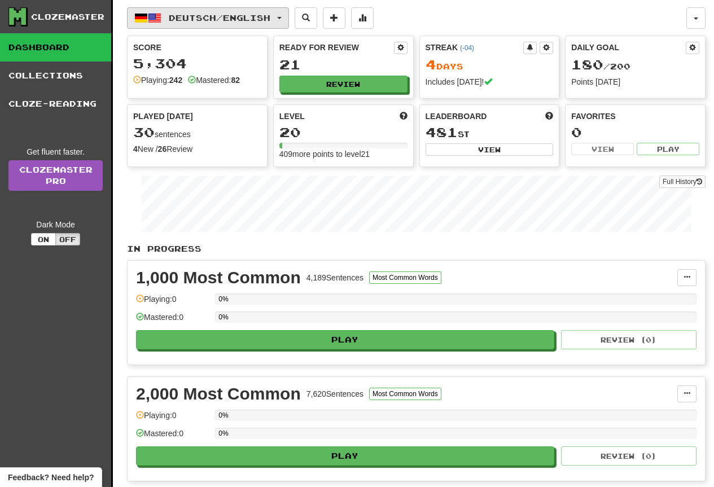
drag, startPoint x: 260, startPoint y: 18, endPoint x: 269, endPoint y: 27, distance: 12.4
click at [262, 19] on span "Deutsch / English" at bounding box center [220, 18] width 102 height 10
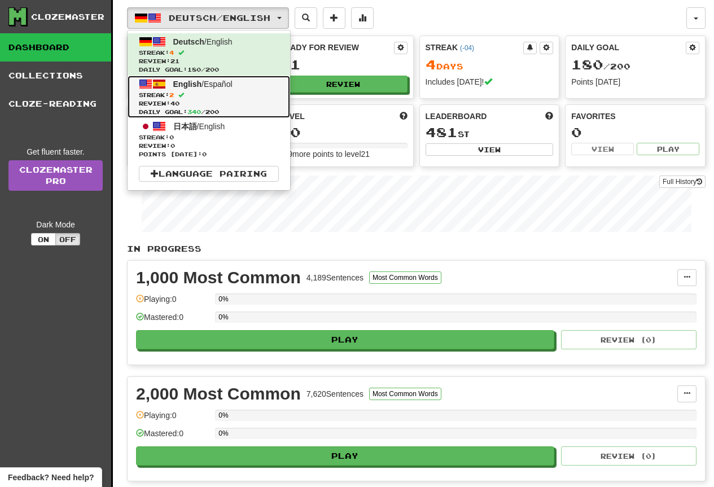
click at [253, 104] on span "Review: 40" at bounding box center [209, 103] width 140 height 8
